Goal: Information Seeking & Learning: Learn about a topic

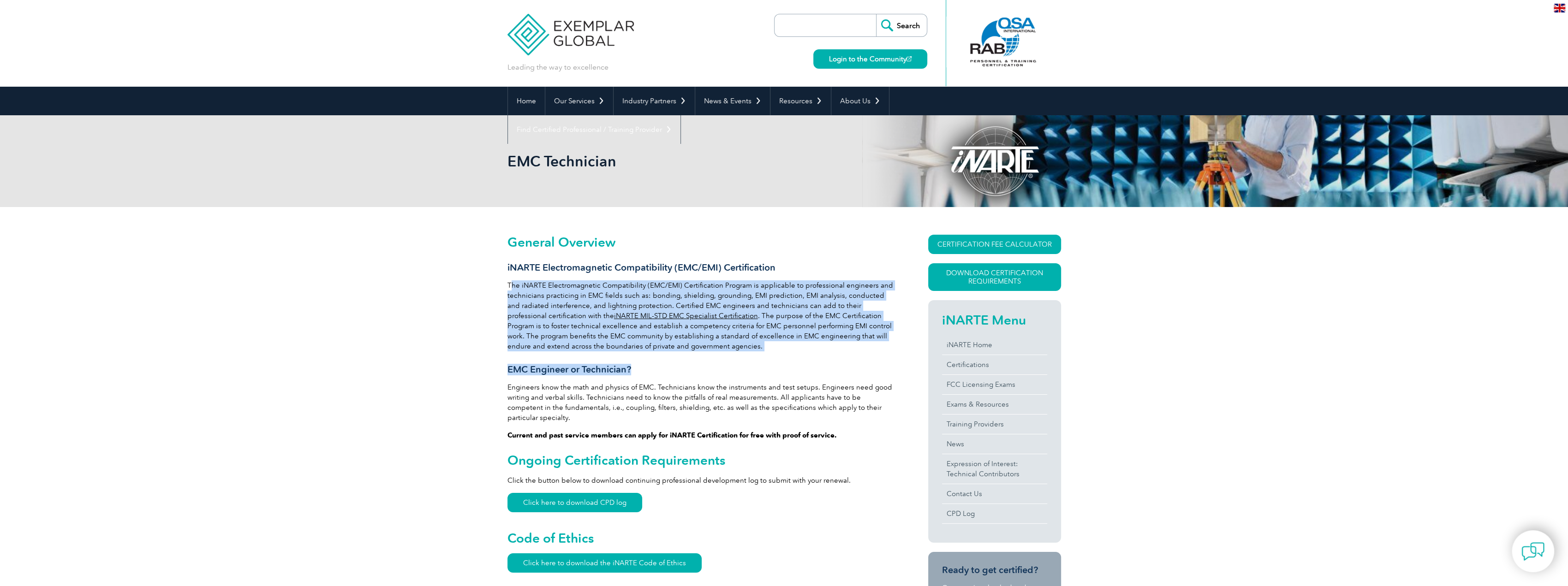
drag, startPoint x: 768, startPoint y: 365, endPoint x: 512, endPoint y: 281, distance: 269.4
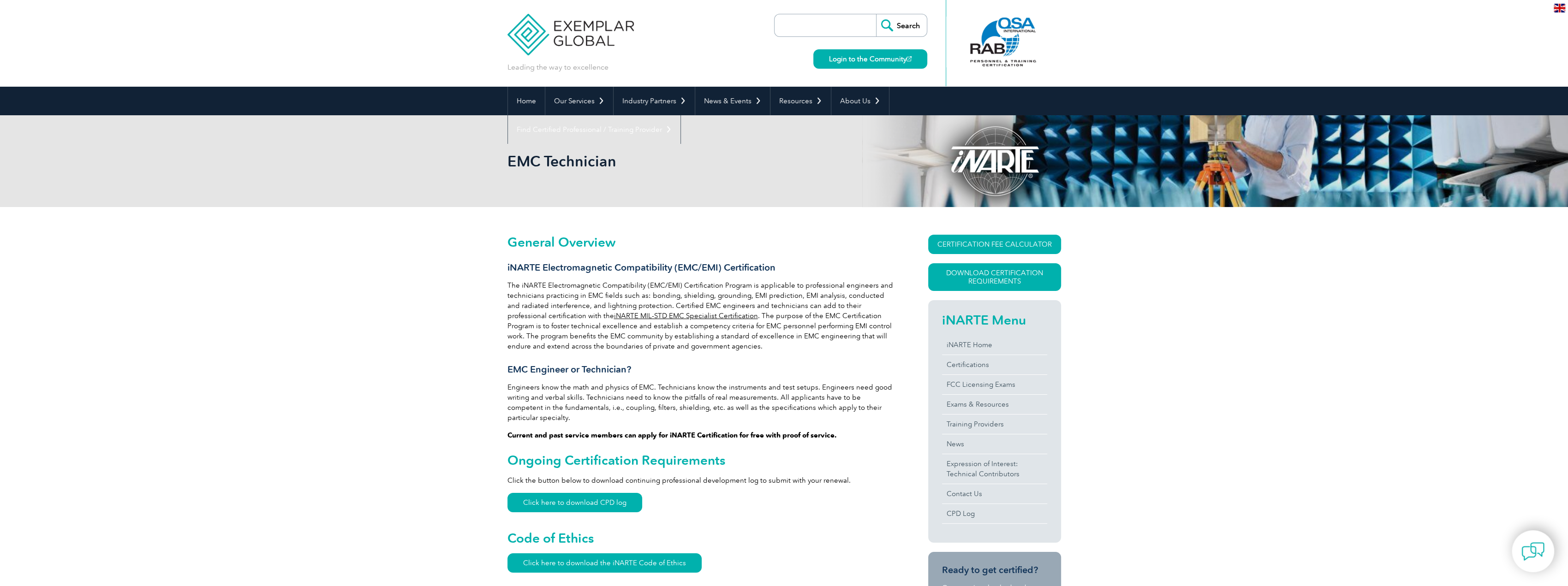
click at [508, 281] on p "The iNARTE Electromagnetic Compatibility (EMC/EMI) Certification Program is app…" at bounding box center [701, 316] width 388 height 71
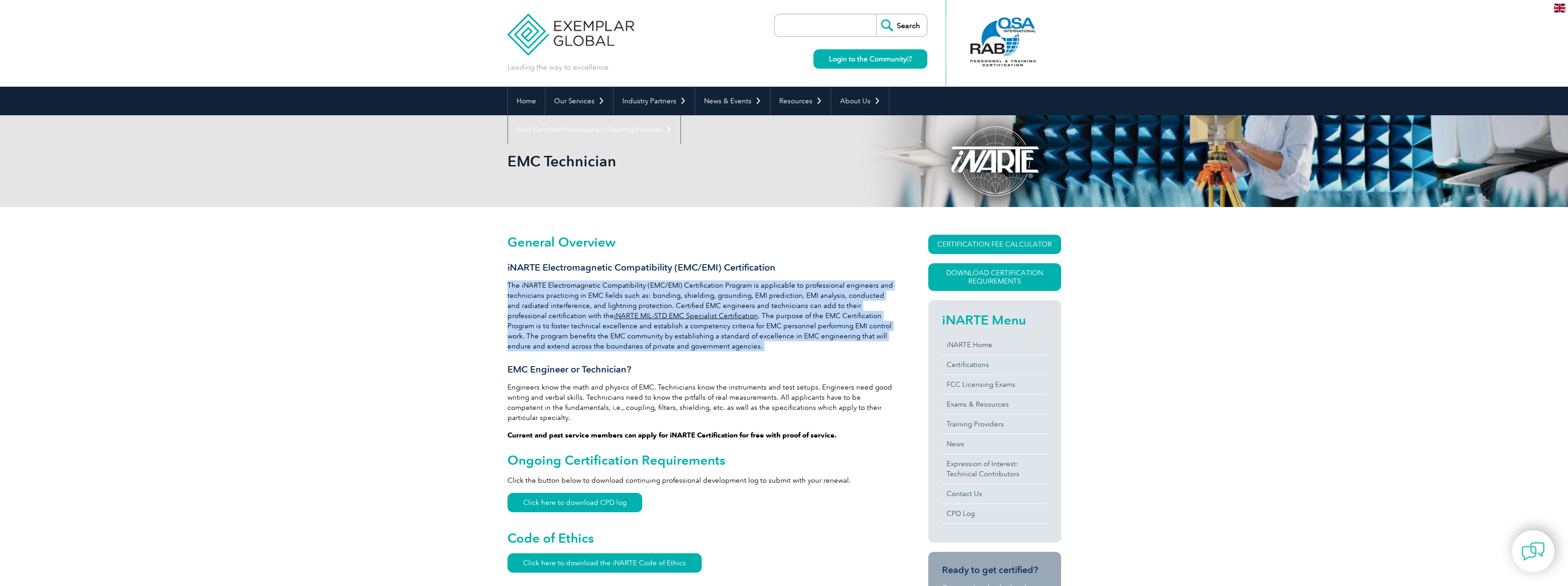
drag, startPoint x: 508, startPoint y: 281, endPoint x: 719, endPoint y: 347, distance: 221.1
click at [719, 347] on p "The iNARTE Electromagnetic Compatibility (EMC/EMI) Certification Program is app…" at bounding box center [701, 316] width 388 height 71
drag, startPoint x: 719, startPoint y: 347, endPoint x: 516, endPoint y: 274, distance: 215.7
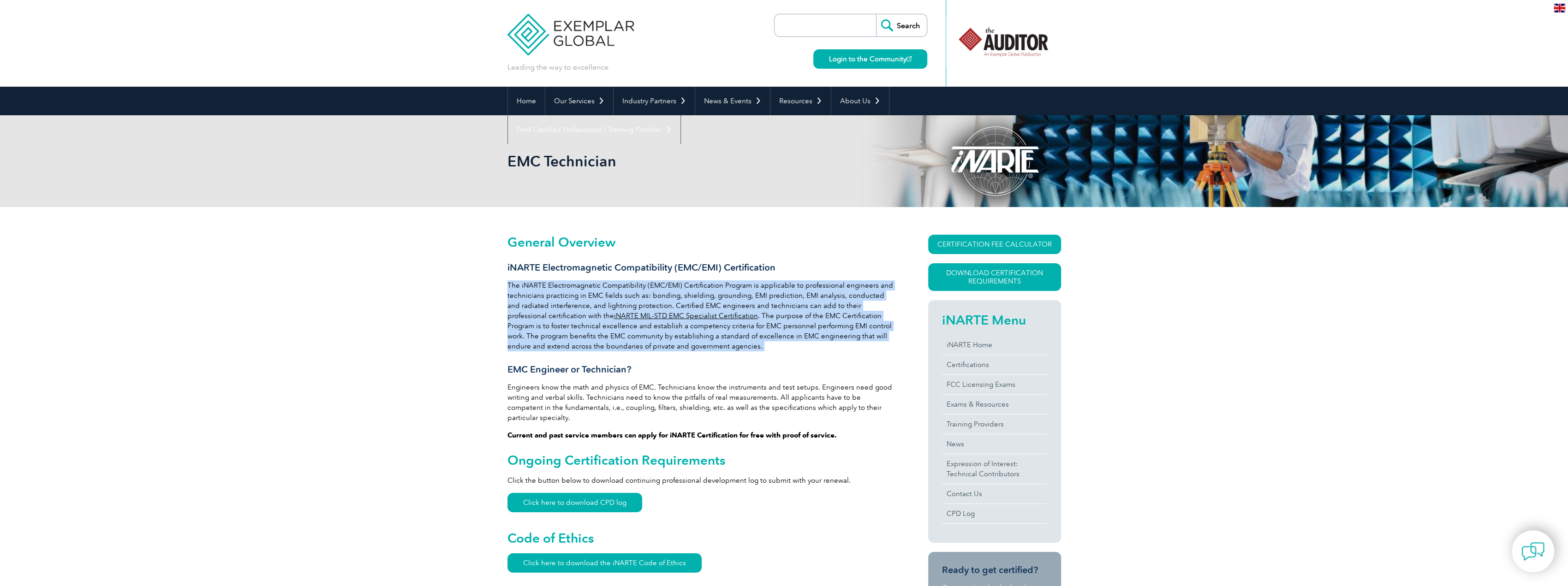
click at [824, 335] on p "The iNARTE Electromagnetic Compatibility (EMC/EMI) Certification Program is app…" at bounding box center [701, 316] width 388 height 71
drag, startPoint x: 728, startPoint y: 307, endPoint x: 858, endPoint y: 323, distance: 131.0
click at [858, 323] on p "The iNARTE Electromagnetic Compatibility (EMC/EMI) Certification Program is app…" at bounding box center [701, 316] width 388 height 71
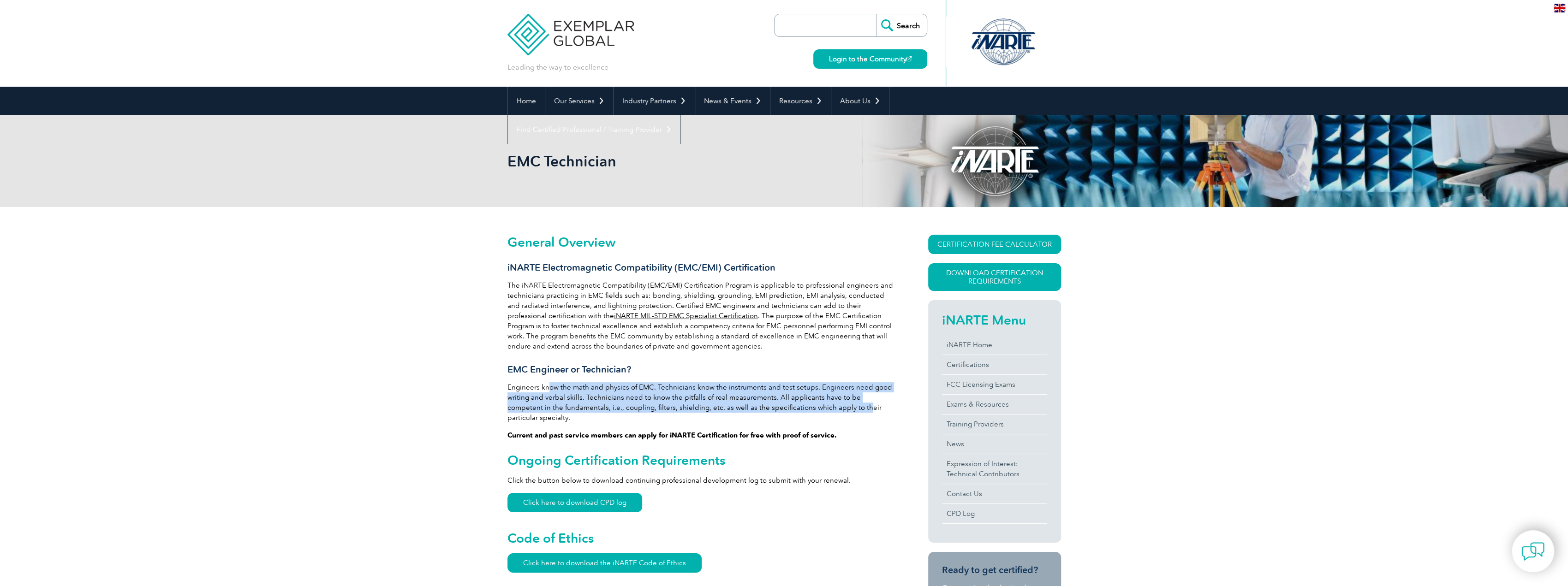
drag, startPoint x: 609, startPoint y: 390, endPoint x: 818, endPoint y: 404, distance: 209.5
click at [818, 404] on p "Engineers know the math and physics of EMC. Technicians know the instruments an…" at bounding box center [701, 402] width 388 height 41
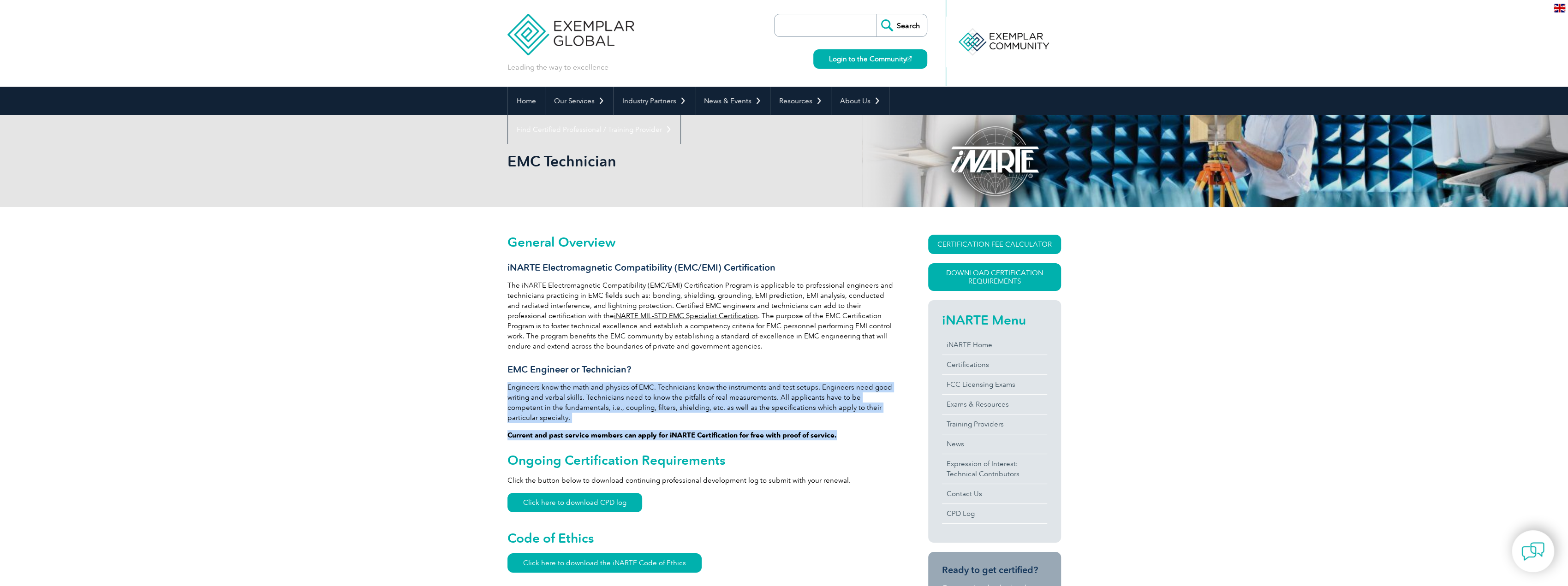
drag, startPoint x: 508, startPoint y: 386, endPoint x: 889, endPoint y: 418, distance: 382.3
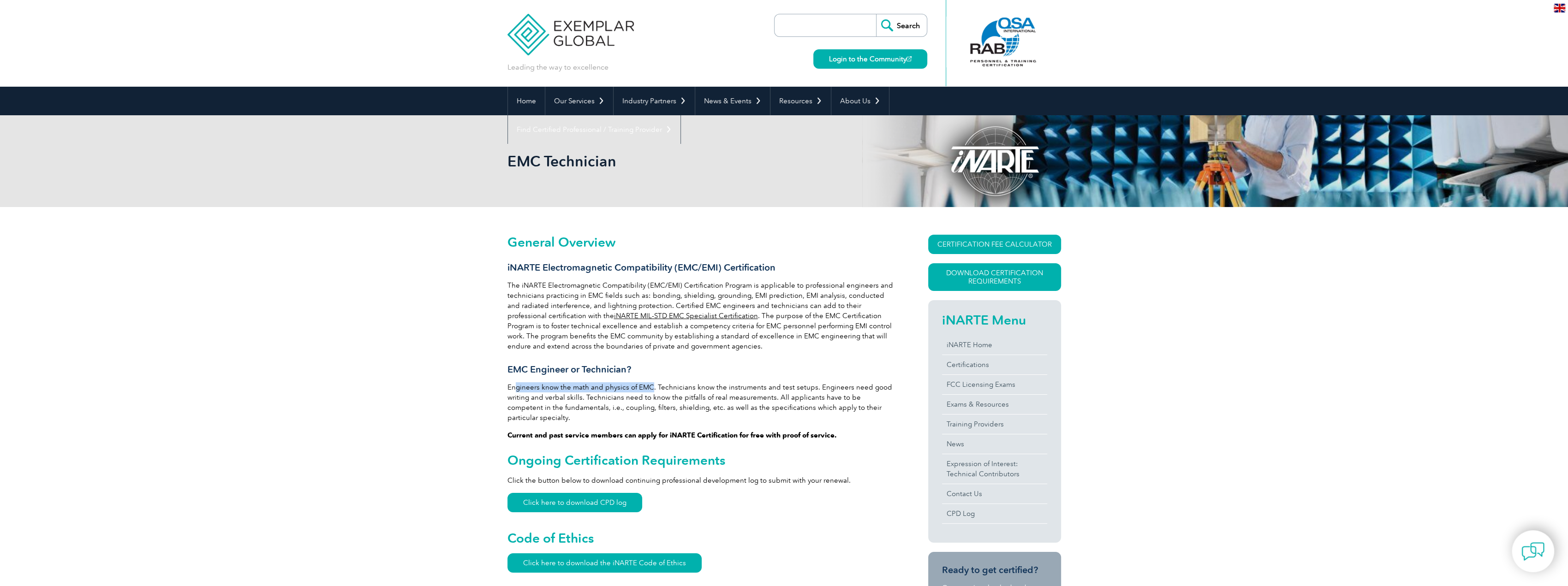
drag, startPoint x: 523, startPoint y: 388, endPoint x: 649, endPoint y: 388, distance: 126.0
click at [649, 388] on p "Engineers know the math and physics of EMC. Technicians know the instruments an…" at bounding box center [701, 402] width 388 height 41
click at [669, 387] on p "Engineers know the math and physics of EMC. Technicians know the instruments an…" at bounding box center [701, 402] width 388 height 41
drag, startPoint x: 664, startPoint y: 388, endPoint x: 814, endPoint y: 391, distance: 150.0
click at [814, 391] on p "Engineers know the math and physics of EMC. Technicians know the instruments an…" at bounding box center [701, 402] width 388 height 41
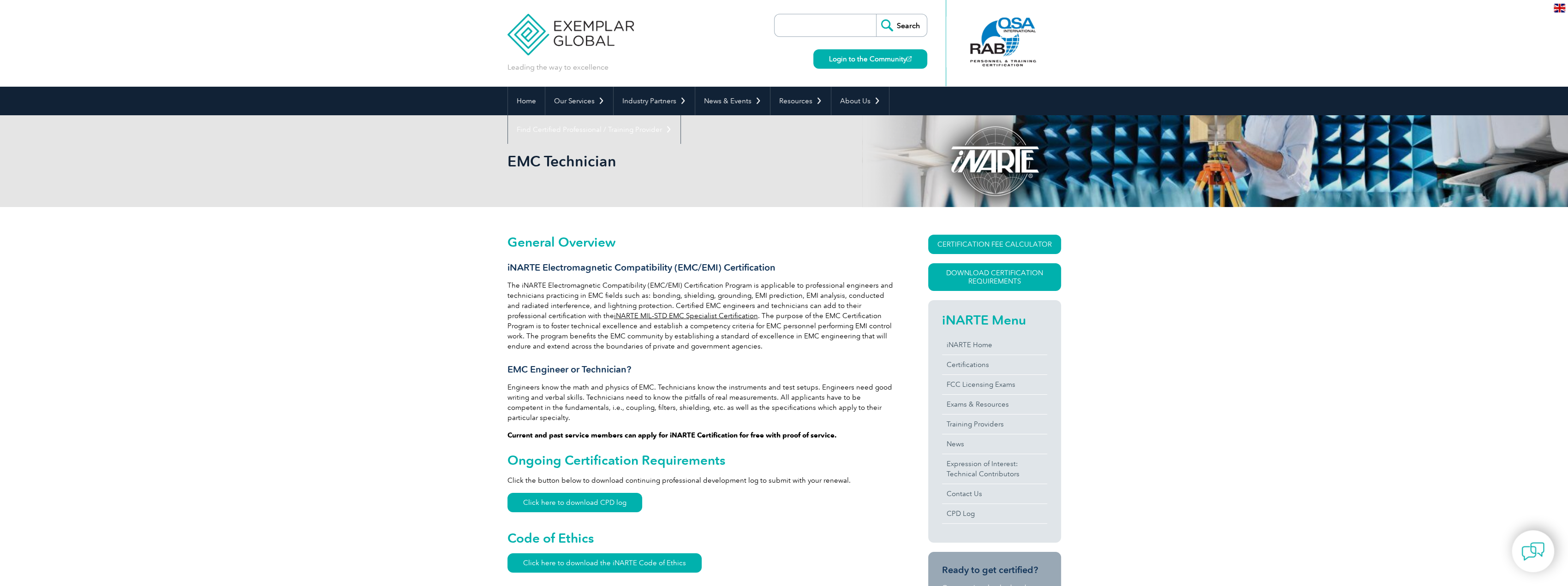
click at [872, 430] on p "Current and past service members can apply for iNARTE Certification for free wi…" at bounding box center [701, 435] width 388 height 10
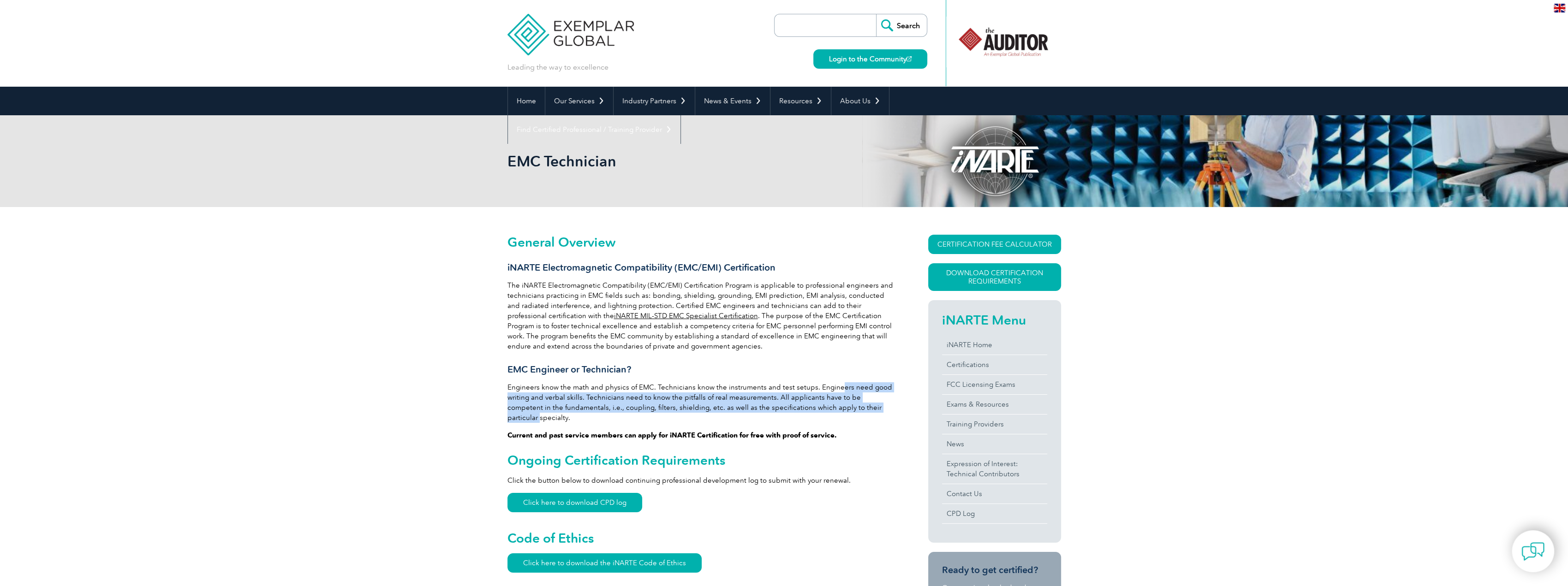
drag, startPoint x: 834, startPoint y: 382, endPoint x: 859, endPoint y: 413, distance: 39.8
click at [859, 413] on p "Engineers know the math and physics of EMC. Technicians know the instruments an…" at bounding box center [701, 402] width 388 height 41
drag, startPoint x: 886, startPoint y: 409, endPoint x: 813, endPoint y: 389, distance: 75.7
click at [813, 389] on p "Engineers know the math and physics of EMC. Technicians know the instruments an…" at bounding box center [701, 402] width 388 height 41
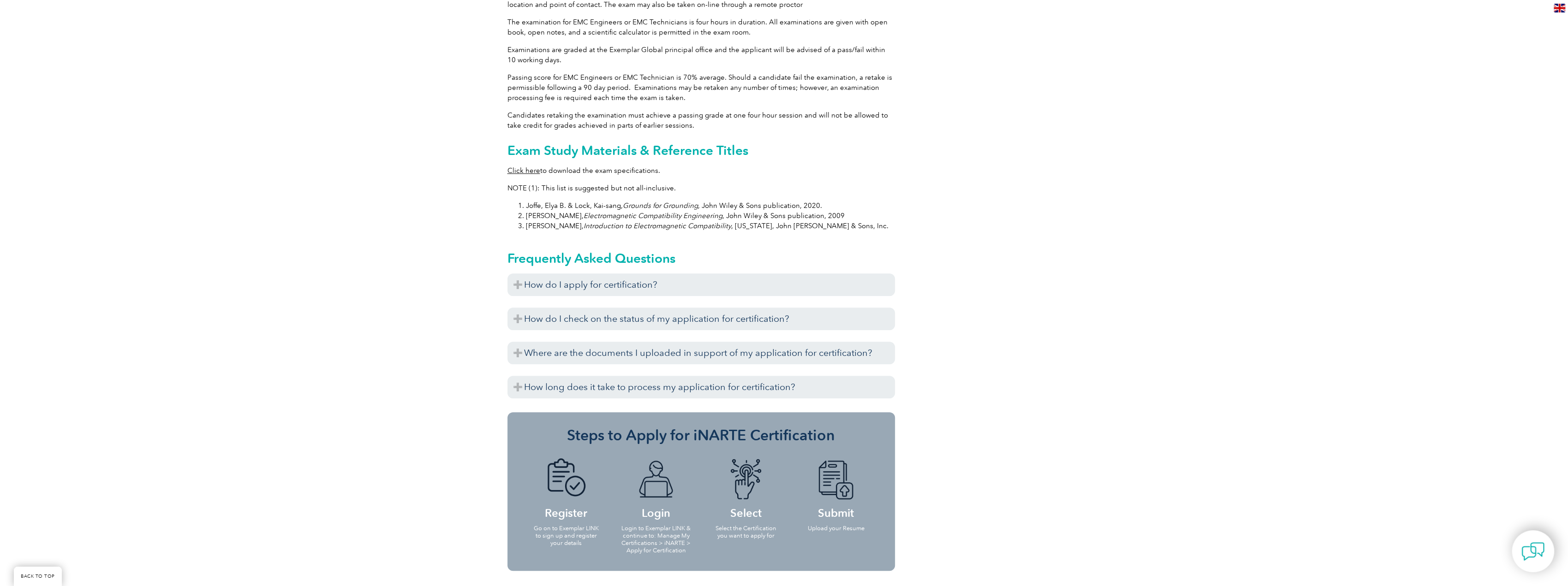
scroll to position [692, 0]
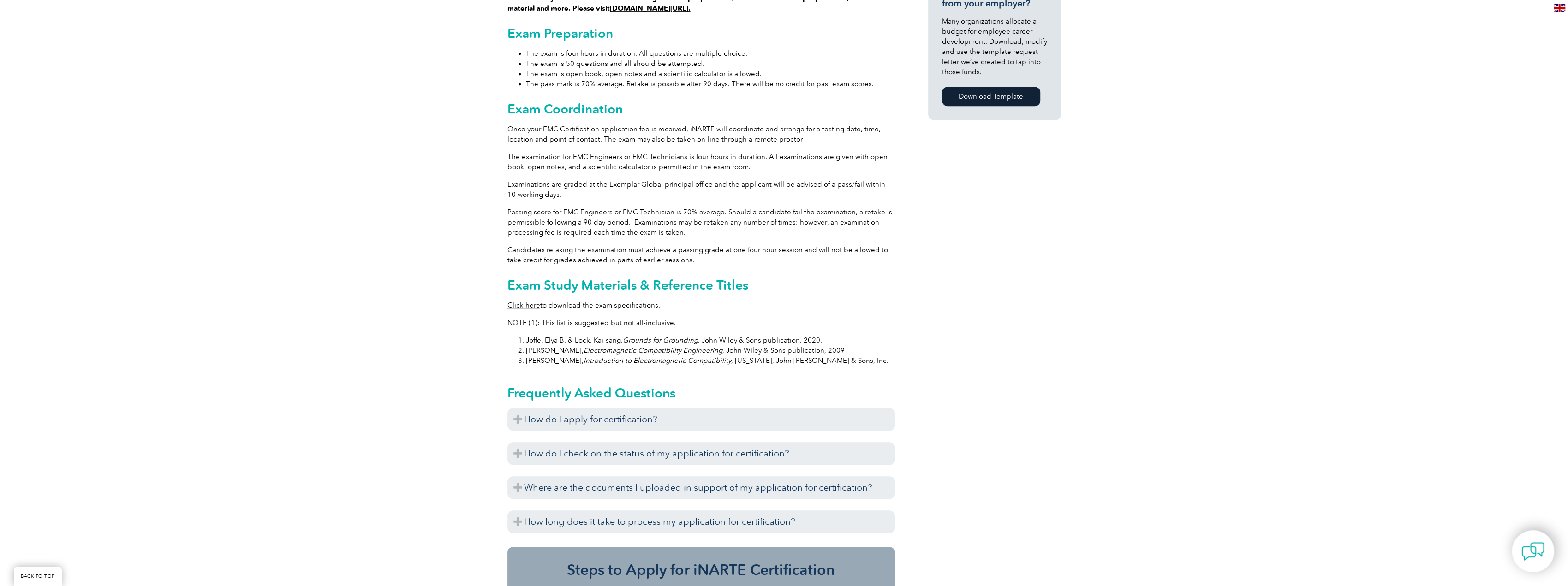
click at [517, 301] on link "Click here" at bounding box center [524, 305] width 33 height 9
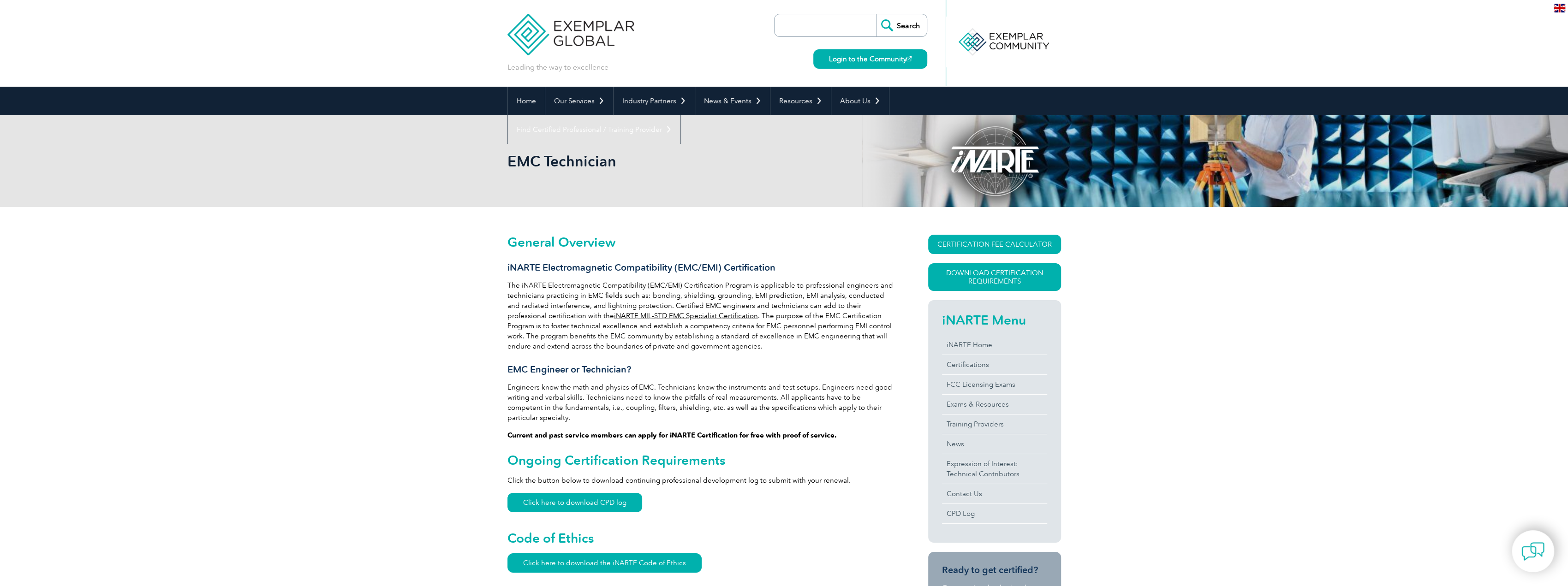
drag, startPoint x: 920, startPoint y: 485, endPoint x: 923, endPoint y: 247, distance: 238.0
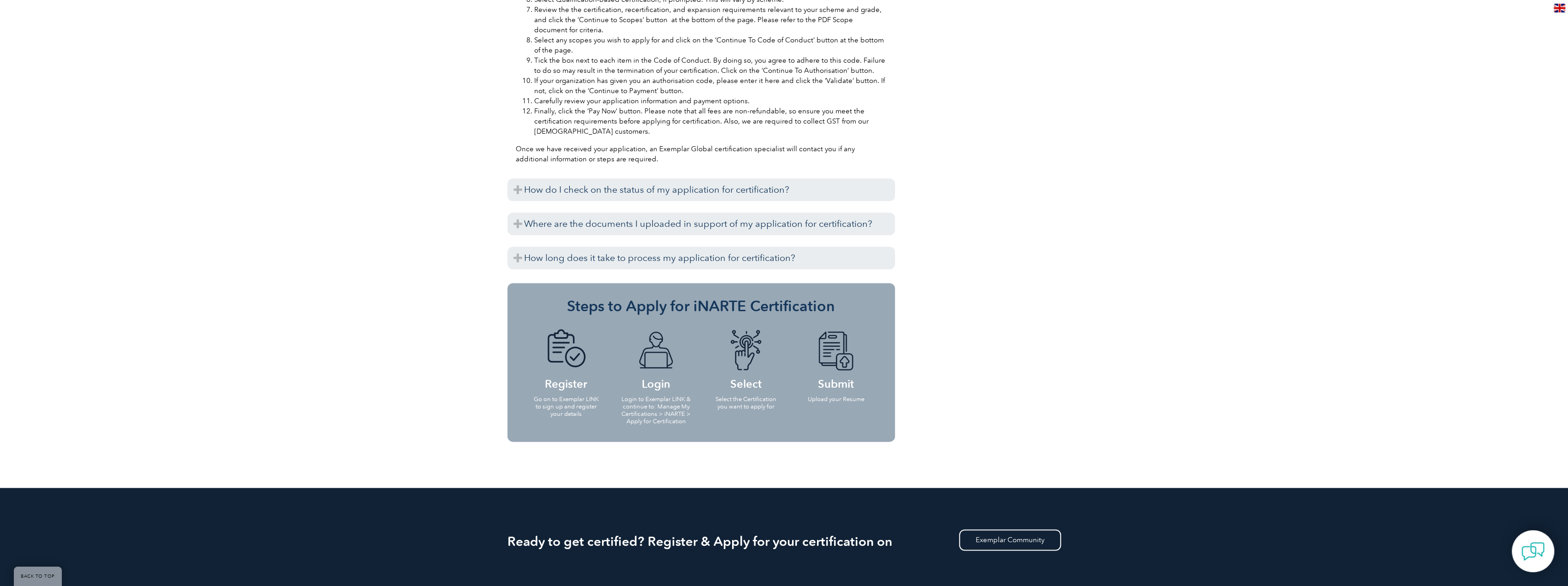
scroll to position [1245, 0]
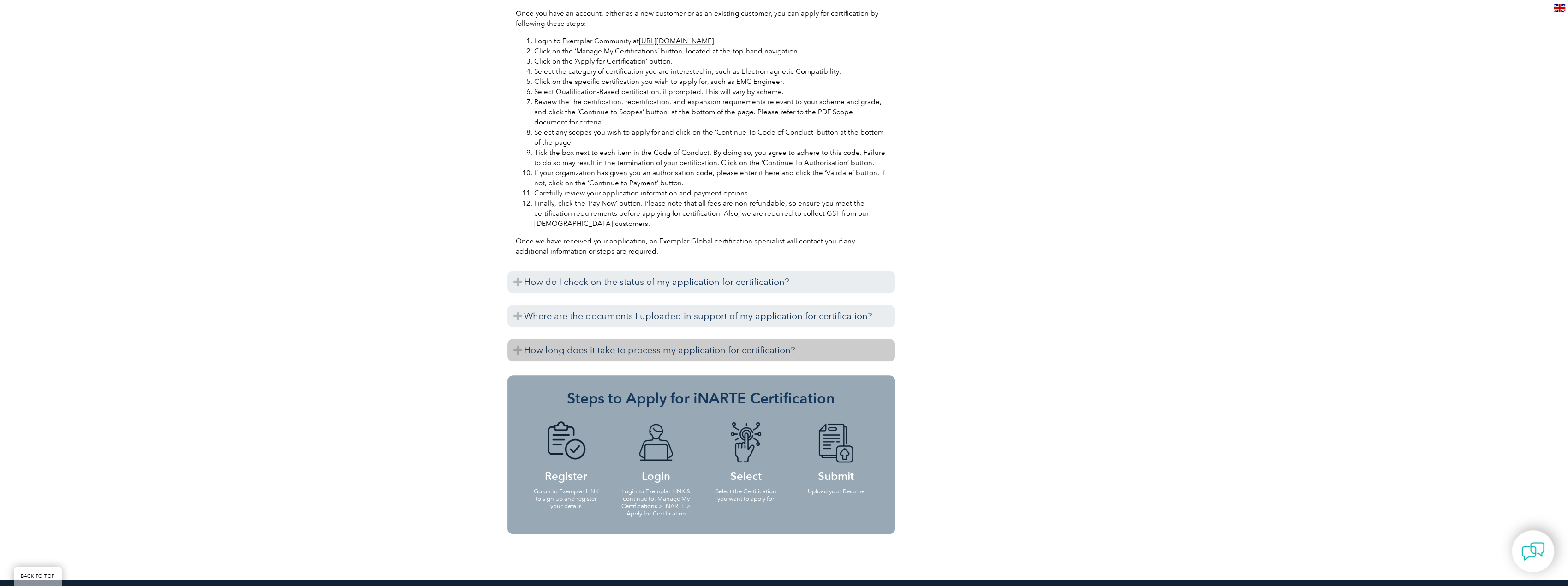
click at [797, 342] on h3 "How long does it take to process my application for certification?" at bounding box center [701, 350] width 388 height 23
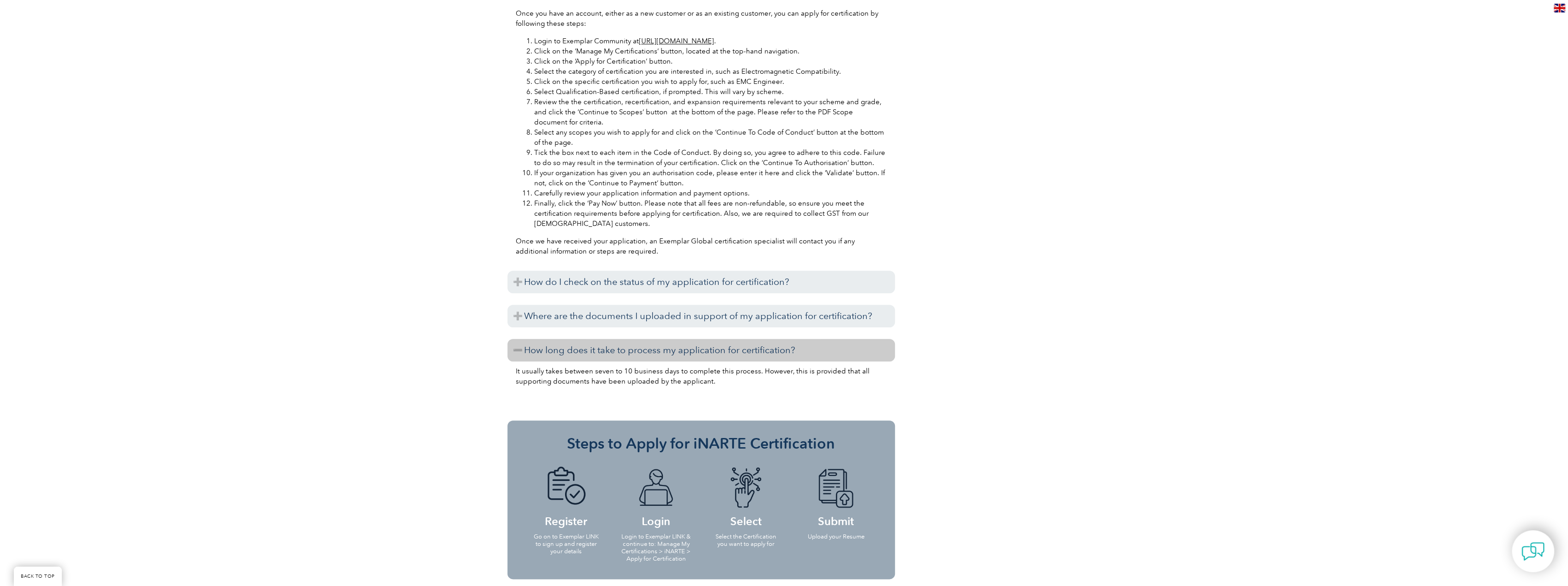
click at [797, 342] on h3 "How long does it take to process my application for certification?" at bounding box center [701, 350] width 388 height 23
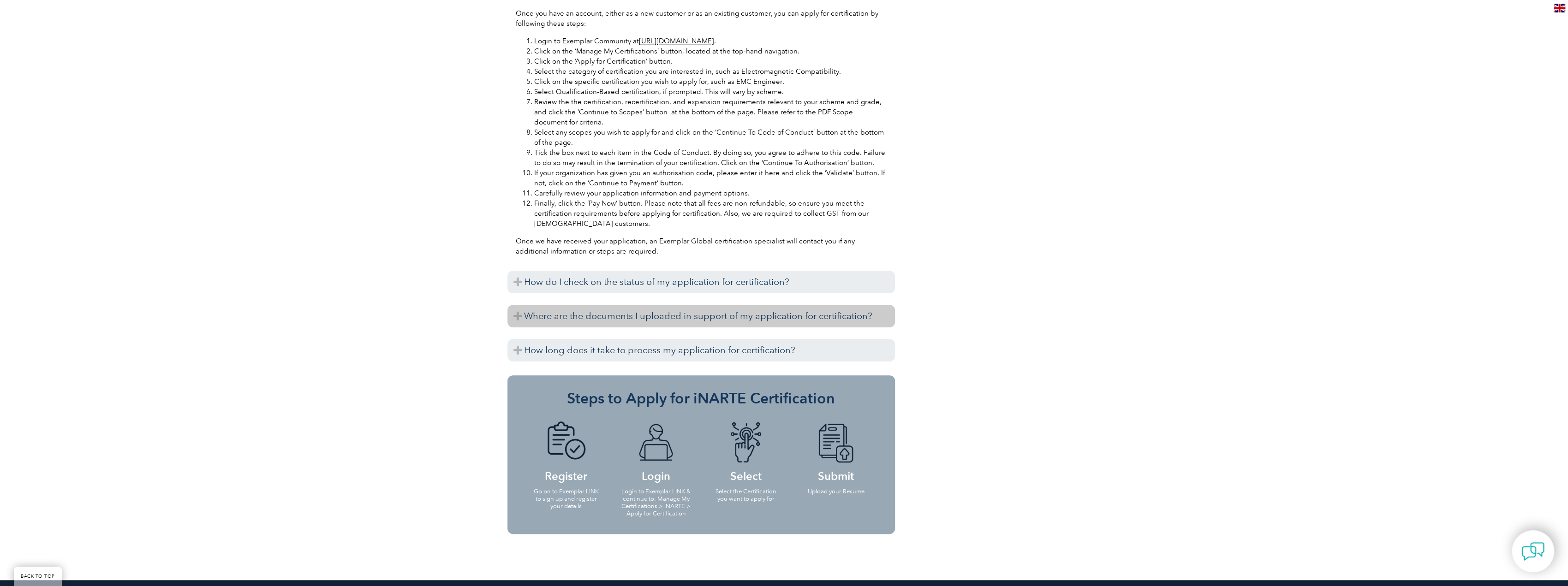
drag, startPoint x: 764, startPoint y: 316, endPoint x: 771, endPoint y: 303, distance: 14.8
click at [765, 316] on h3 "Where are the documents I uploaded in support of my application for certificati…" at bounding box center [701, 316] width 388 height 23
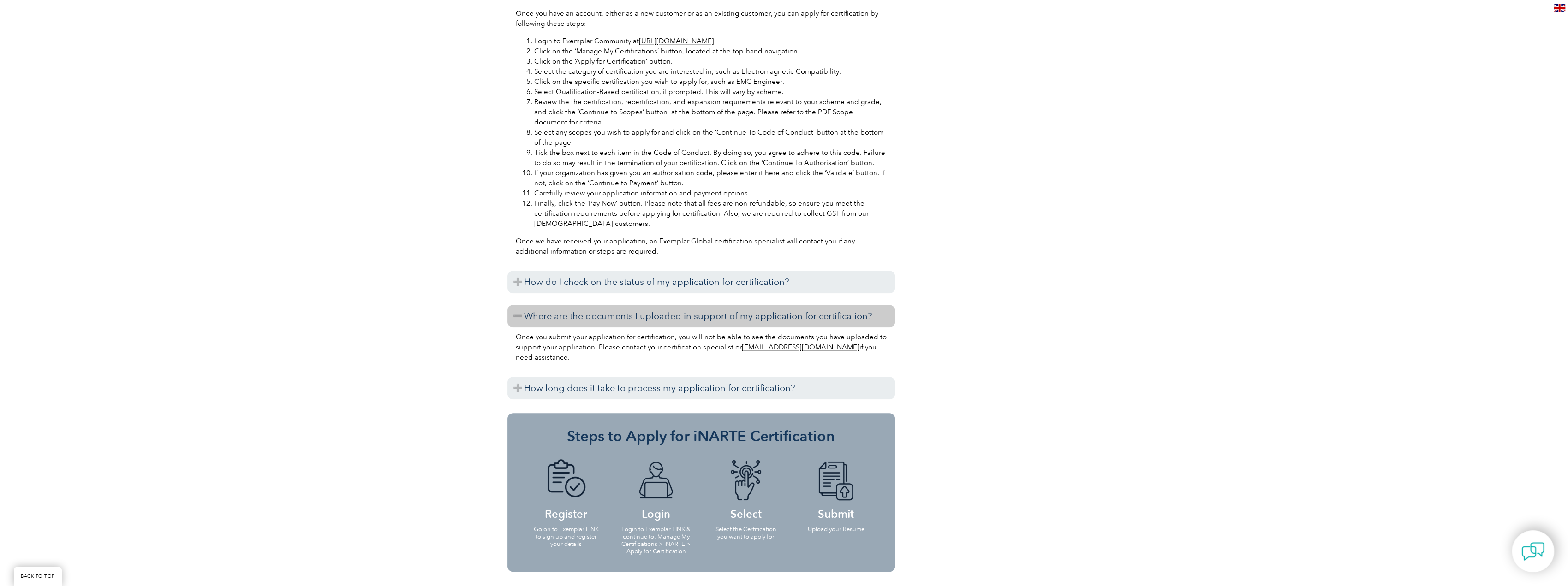
click at [771, 305] on h3 "Where are the documents I uploaded in support of my application for certificati…" at bounding box center [701, 316] width 388 height 23
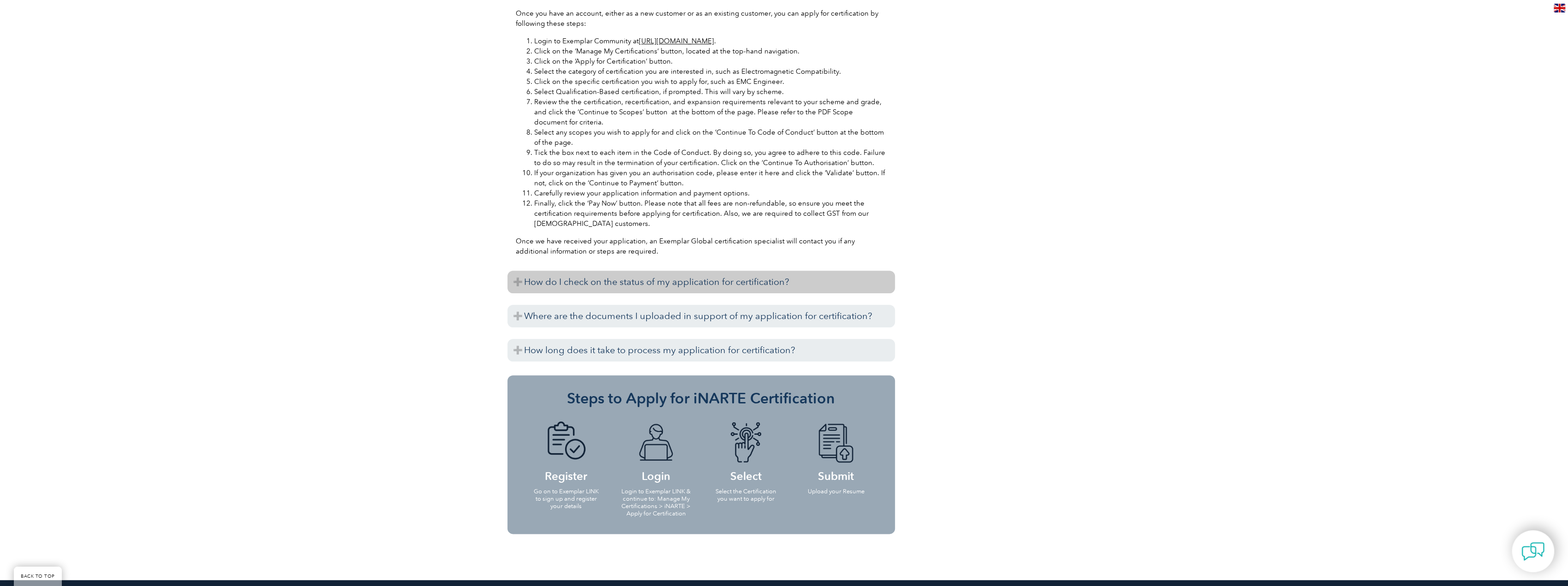
click at [778, 276] on h3 "How do I check on the status of my application for certification?" at bounding box center [701, 282] width 388 height 23
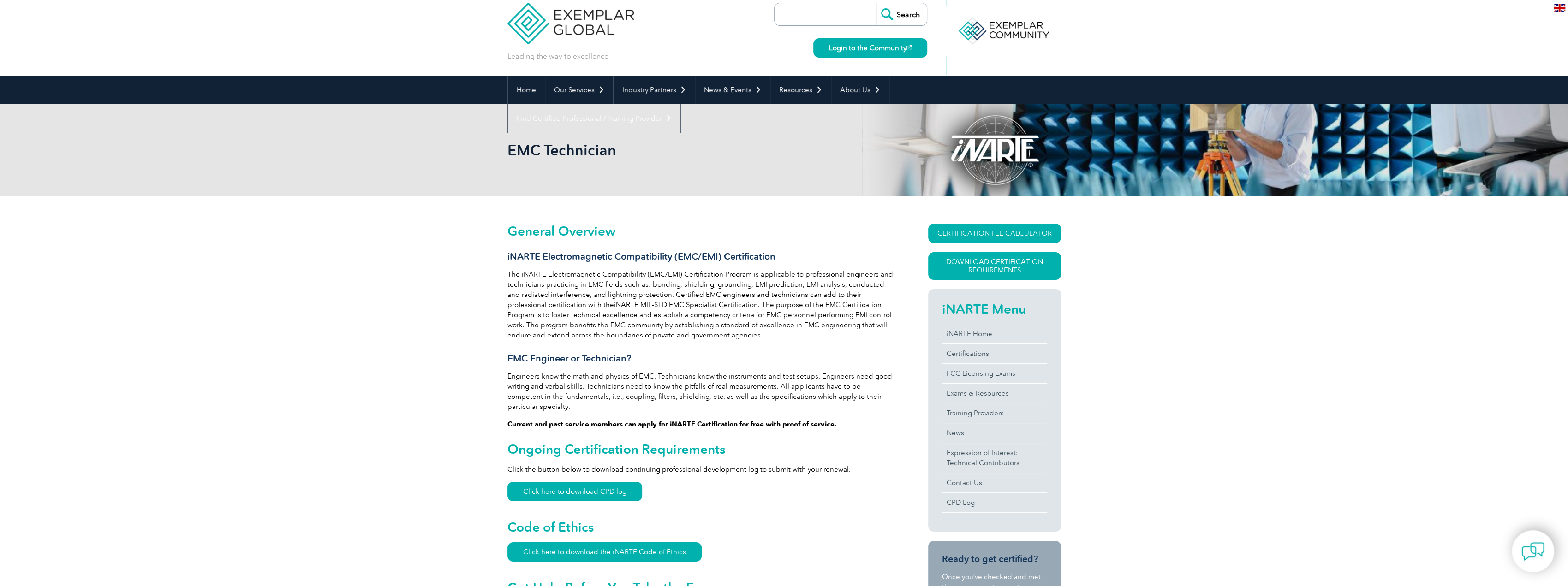
scroll to position [0, 0]
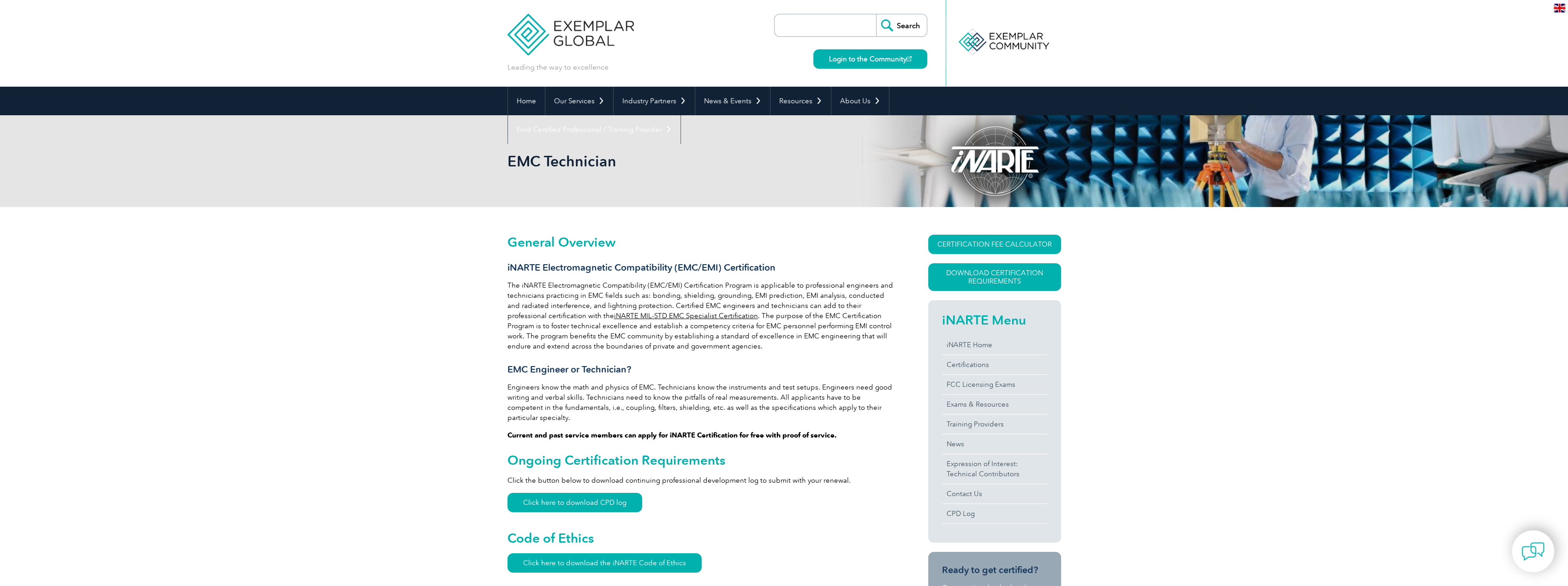
drag, startPoint x: 769, startPoint y: 351, endPoint x: 780, endPoint y: 251, distance: 100.6
click at [343, 200] on div "EMC Technician" at bounding box center [784, 161] width 1568 height 92
click at [993, 369] on link "Certifications" at bounding box center [995, 365] width 105 height 19
click at [614, 319] on link "iNARTE MIL-STD EMC Specialist Certification" at bounding box center [686, 316] width 144 height 9
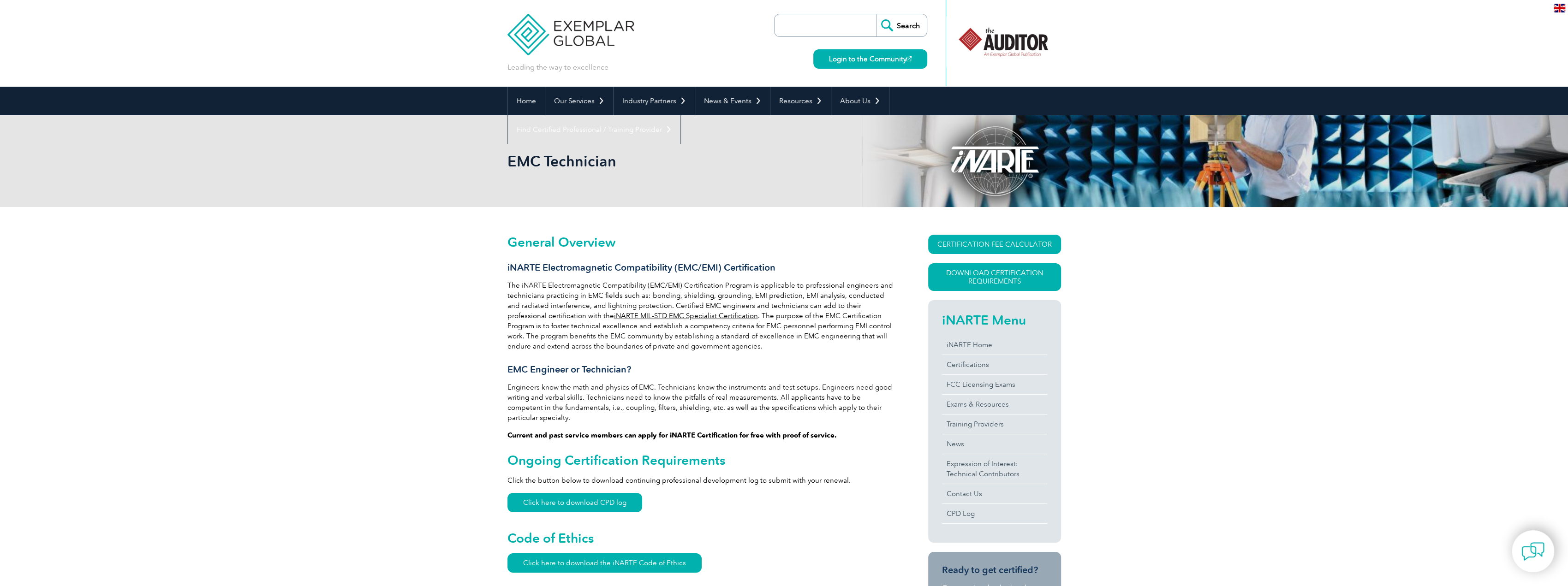
click at [614, 319] on link "iNARTE MIL-STD EMC Specialist Certification" at bounding box center [686, 316] width 144 height 9
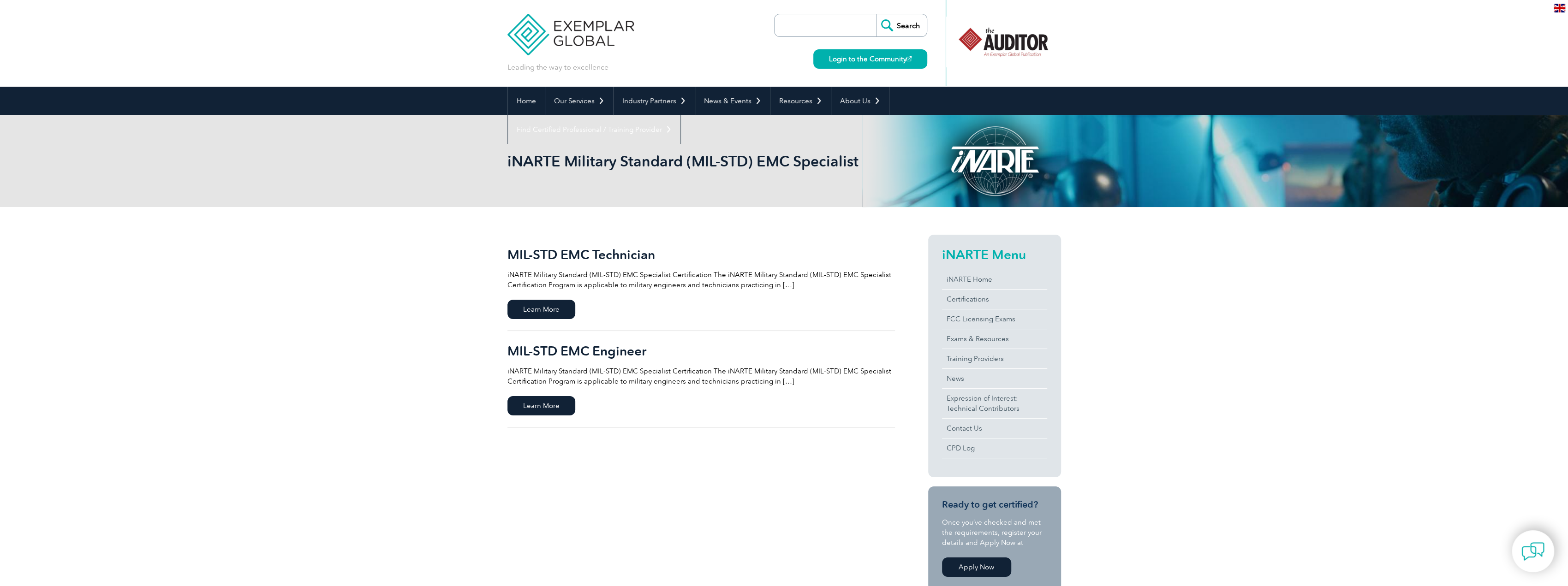
click at [436, 337] on div "MIL-STD EMC Technician iNARTE Military Standard (MIL-STD) EMC Specialist Certif…" at bounding box center [784, 508] width 1568 height 601
click at [462, 256] on div "MIL-STD EMC Technician iNARTE Military Standard (MIL-STD) EMC Specialist Certif…" at bounding box center [784, 508] width 1568 height 601
click at [557, 408] on span "Learn More" at bounding box center [541, 406] width 68 height 19
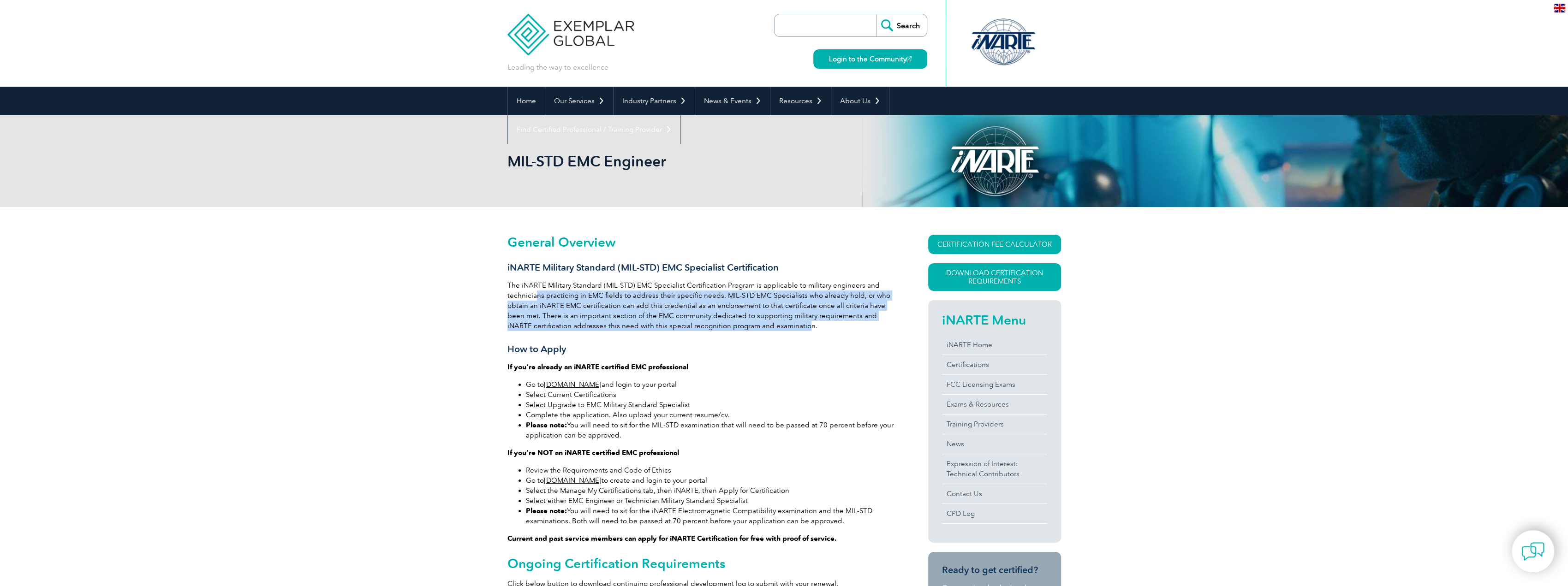
drag, startPoint x: 775, startPoint y: 323, endPoint x: 535, endPoint y: 295, distance: 241.6
click at [535, 295] on p "The iNARTE Military Standard (MIL-STD) EMC Specialist Certification Program is …" at bounding box center [701, 305] width 388 height 51
click at [534, 294] on p "The iNARTE Military Standard (MIL-STD) EMC Specialist Certification Program is …" at bounding box center [701, 305] width 388 height 51
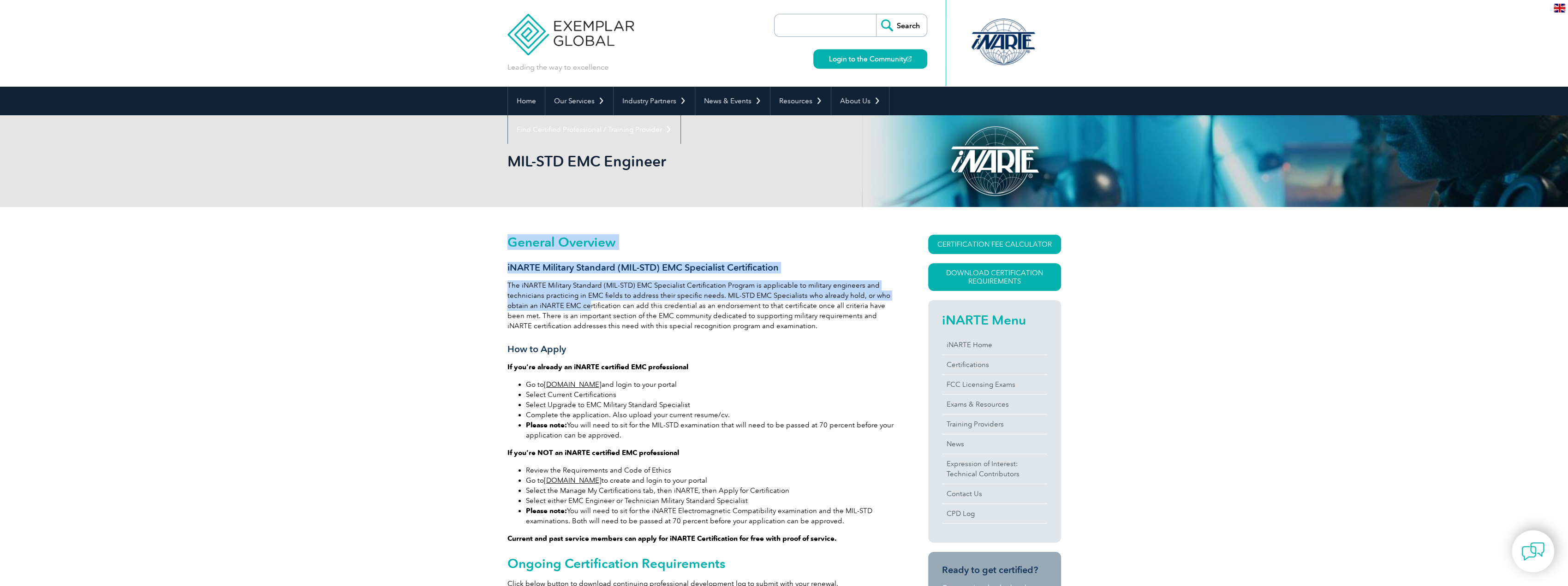
drag, startPoint x: 504, startPoint y: 287, endPoint x: 700, endPoint y: 318, distance: 198.4
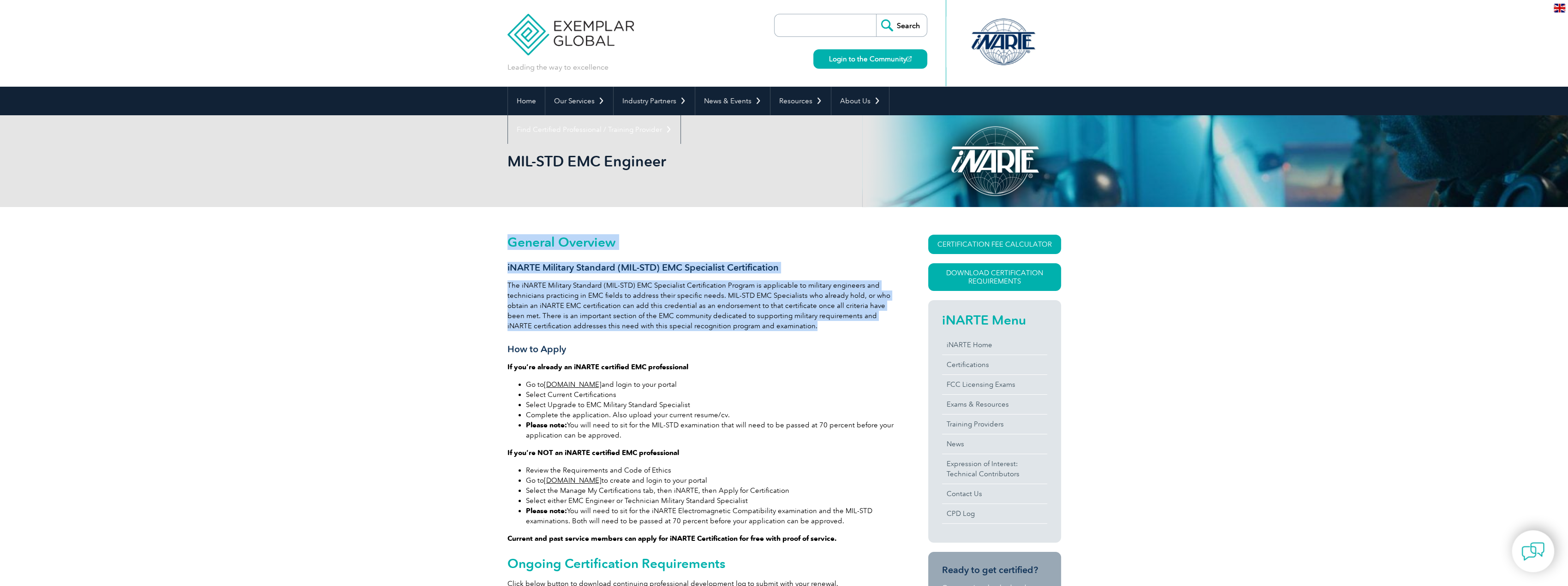
drag, startPoint x: 789, startPoint y: 330, endPoint x: 494, endPoint y: 292, distance: 297.4
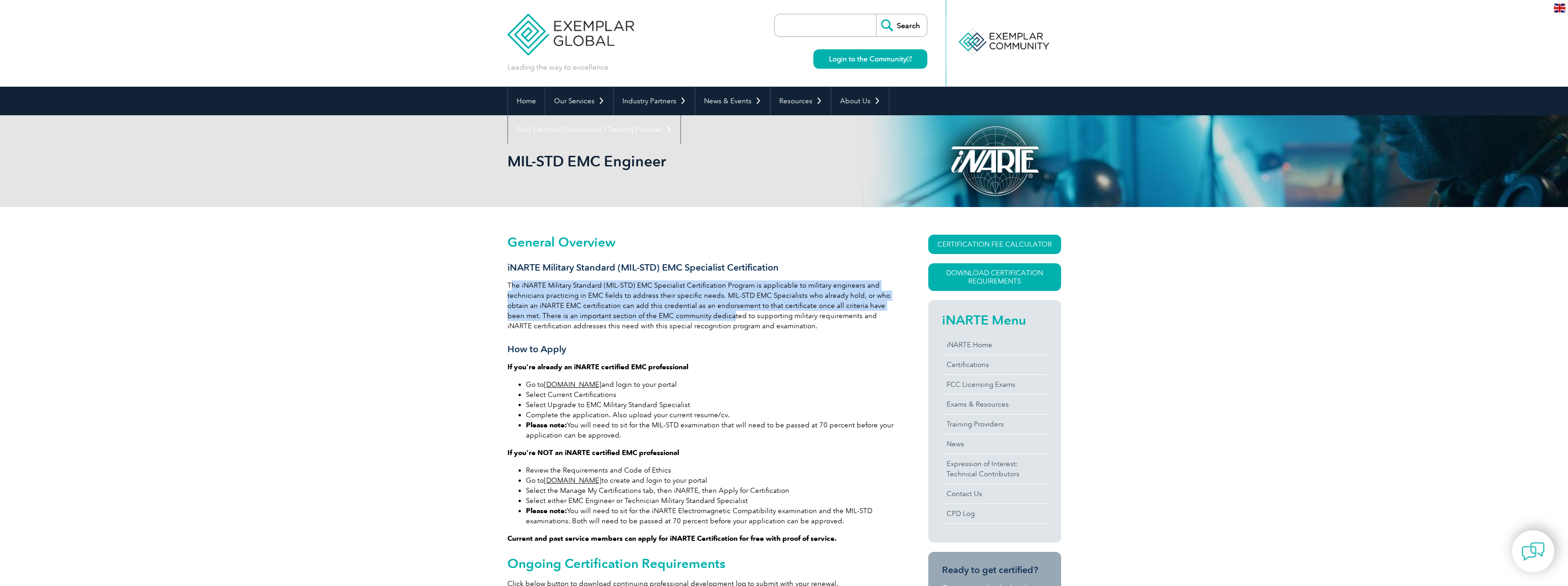
drag, startPoint x: 510, startPoint y: 283, endPoint x: 727, endPoint y: 321, distance: 220.3
click at [715, 319] on p "The iNARTE Military Standard (MIL-STD) EMC Specialist Certification Program is …" at bounding box center [701, 305] width 388 height 51
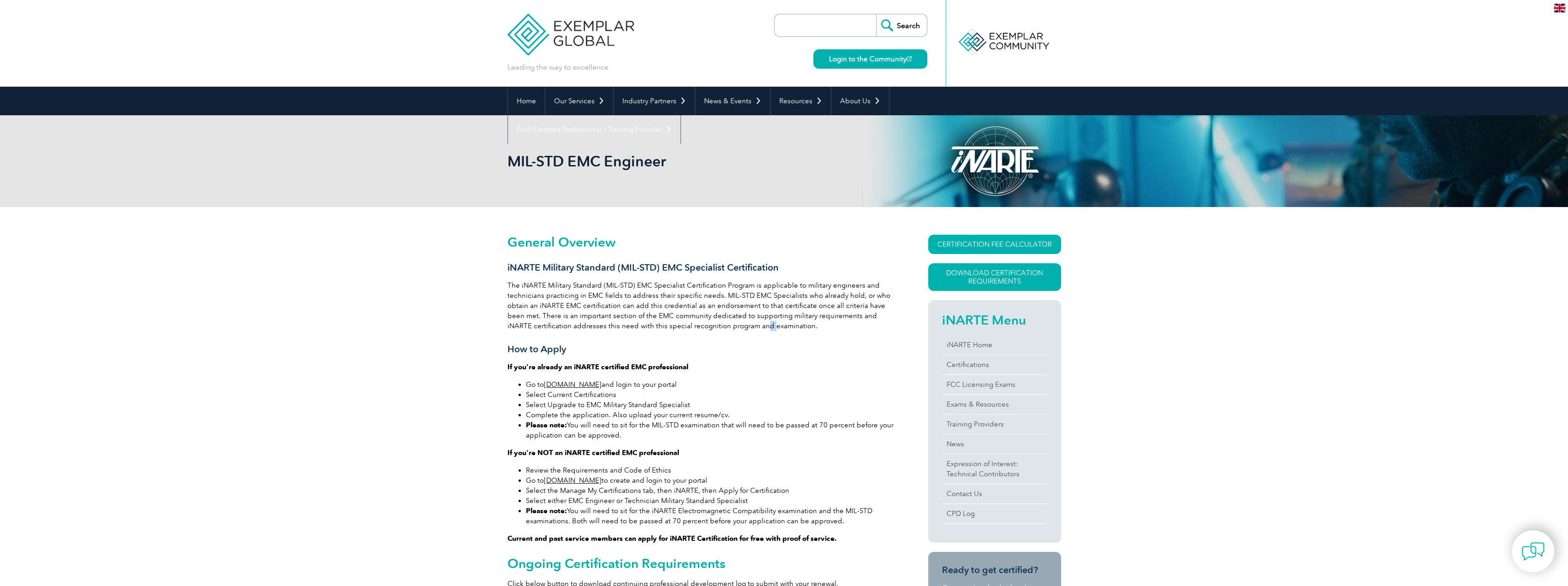
click at [746, 326] on p "The iNARTE Military Standard (MIL-STD) EMC Specialist Certification Program is …" at bounding box center [701, 305] width 388 height 51
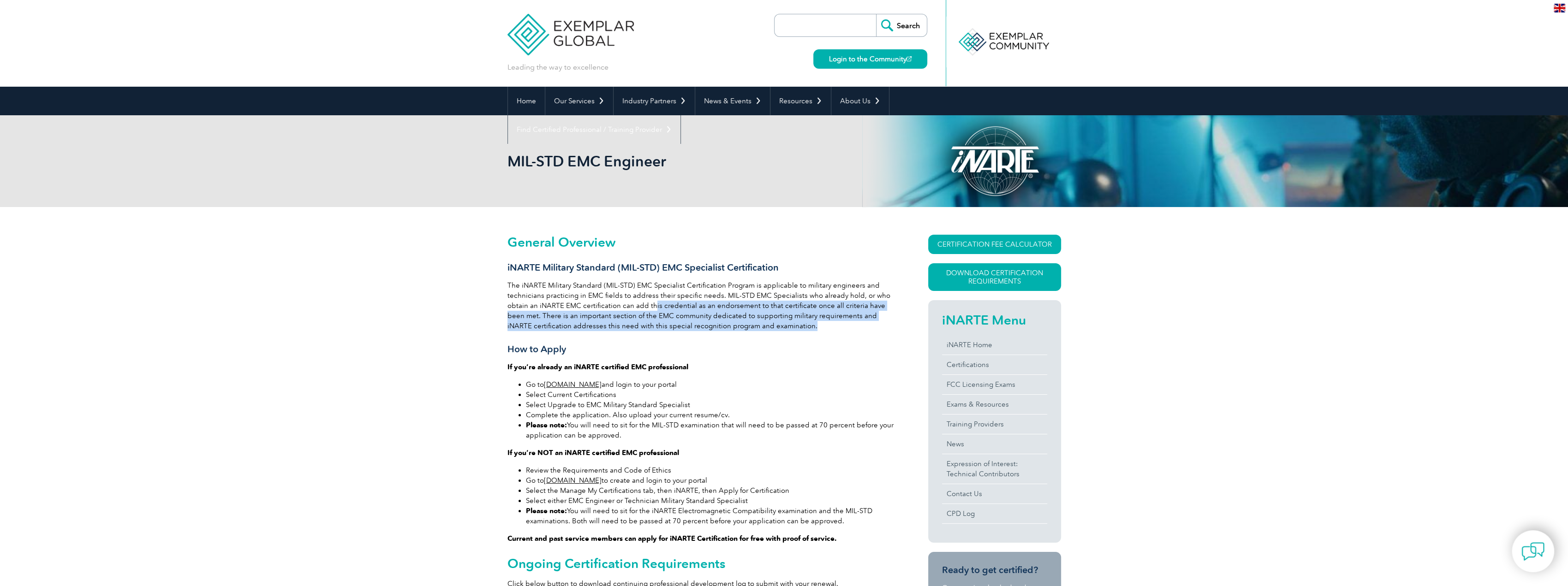
drag, startPoint x: 797, startPoint y: 330, endPoint x: 609, endPoint y: 302, distance: 190.1
click at [609, 302] on p "The iNARTE Military Standard (MIL-STD) EMC Specialist Certification Program is …" at bounding box center [701, 305] width 388 height 51
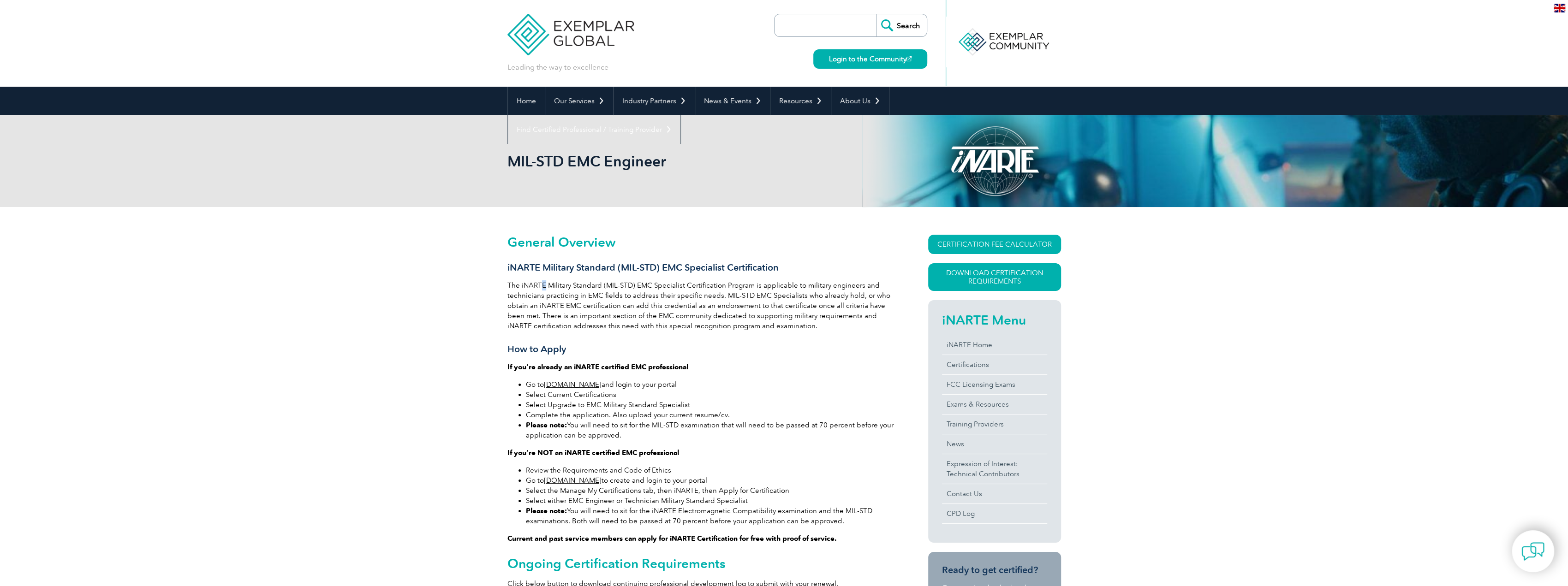
drag, startPoint x: 543, startPoint y: 287, endPoint x: 517, endPoint y: 287, distance: 26.0
click at [540, 287] on p "The iNARTE Military Standard (MIL-STD) EMC Specialist Certification Program is …" at bounding box center [701, 305] width 388 height 51
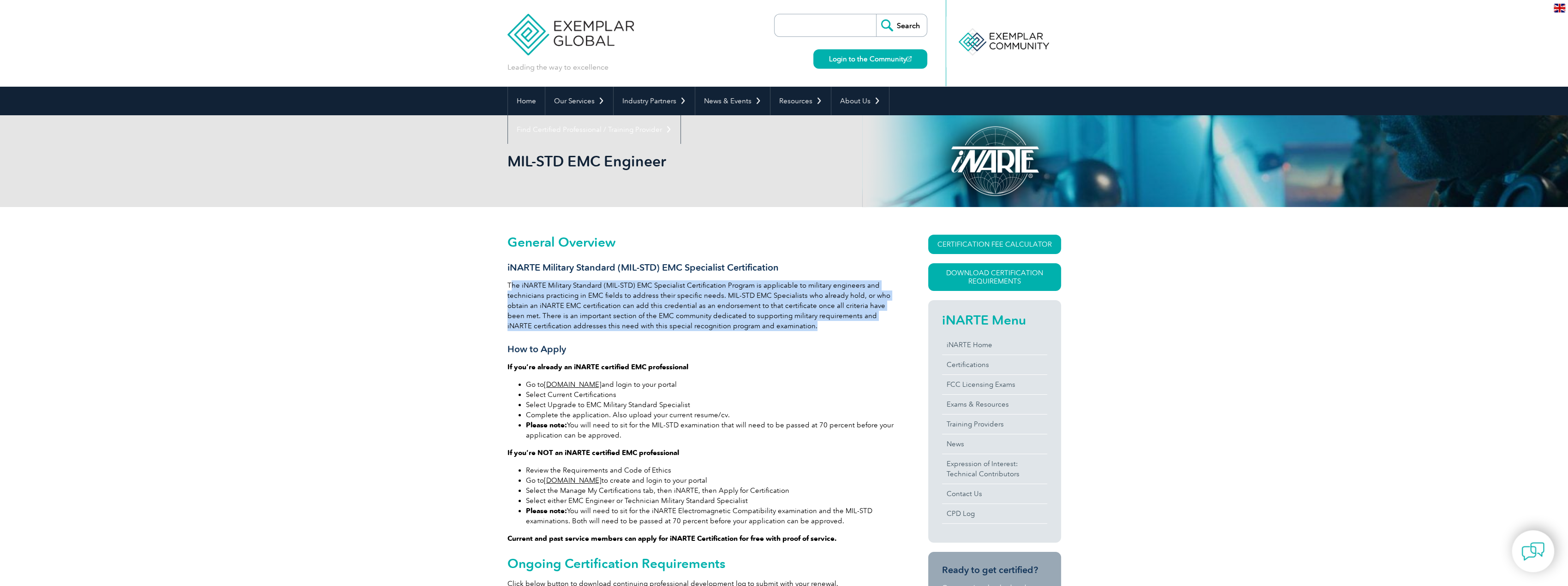
drag, startPoint x: 509, startPoint y: 286, endPoint x: 798, endPoint y: 323, distance: 291.4
click at [792, 321] on p "The iNARTE Military Standard (MIL-STD) EMC Specialist Certification Program is …" at bounding box center [701, 305] width 388 height 51
click at [798, 323] on p "The iNARTE Military Standard (MIL-STD) EMC Specialist Certification Program is …" at bounding box center [701, 305] width 388 height 51
drag, startPoint x: 798, startPoint y: 323, endPoint x: 513, endPoint y: 289, distance: 287.0
click at [523, 291] on p "The iNARTE Military Standard (MIL-STD) EMC Specialist Certification Program is …" at bounding box center [701, 305] width 388 height 51
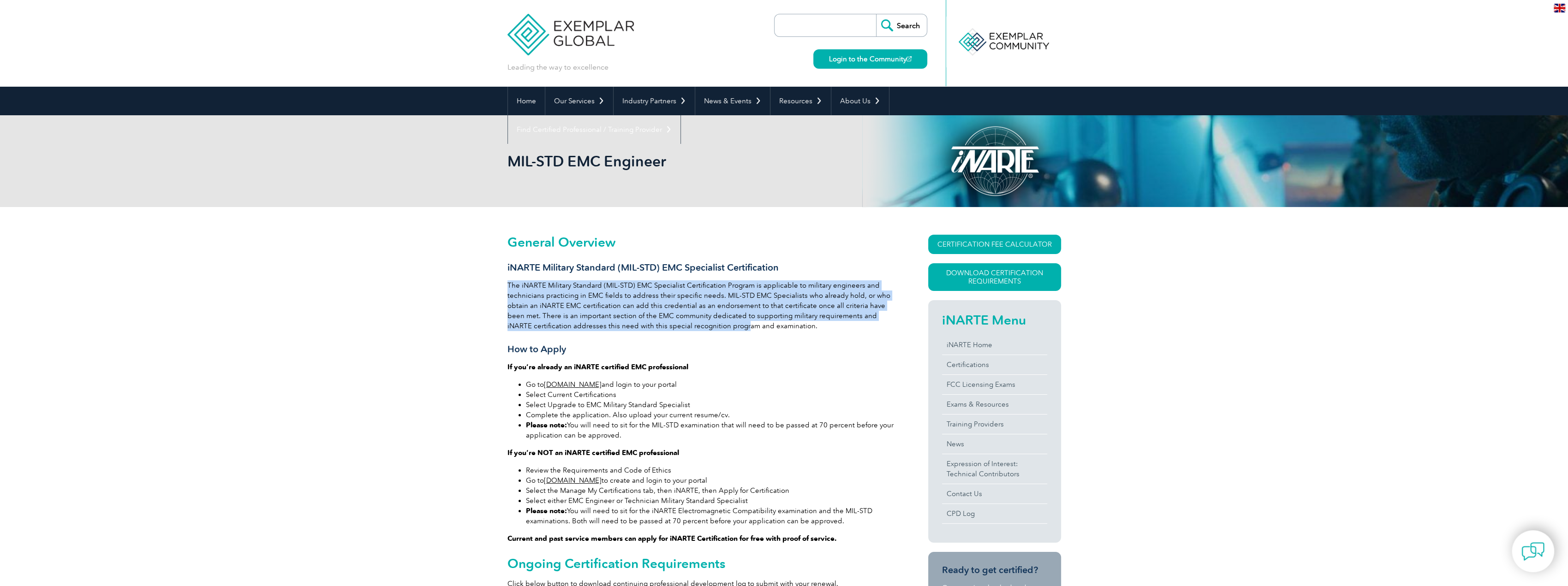
drag, startPoint x: 541, startPoint y: 290, endPoint x: 826, endPoint y: 324, distance: 287.0
click at [763, 329] on p "The iNARTE Military Standard (MIL-STD) EMC Specialist Certification Program is …" at bounding box center [701, 305] width 388 height 51
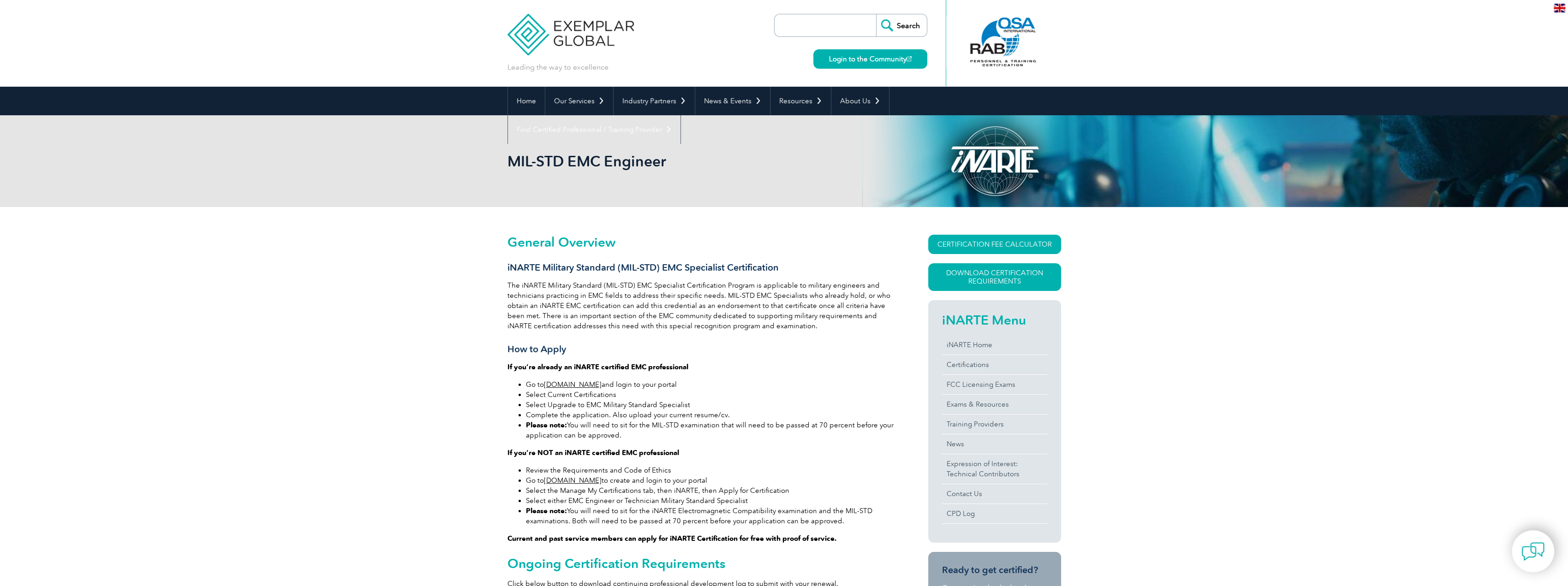
click at [830, 323] on p "The iNARTE Military Standard (MIL-STD) EMC Specialist Certification Program is …" at bounding box center [701, 305] width 388 height 51
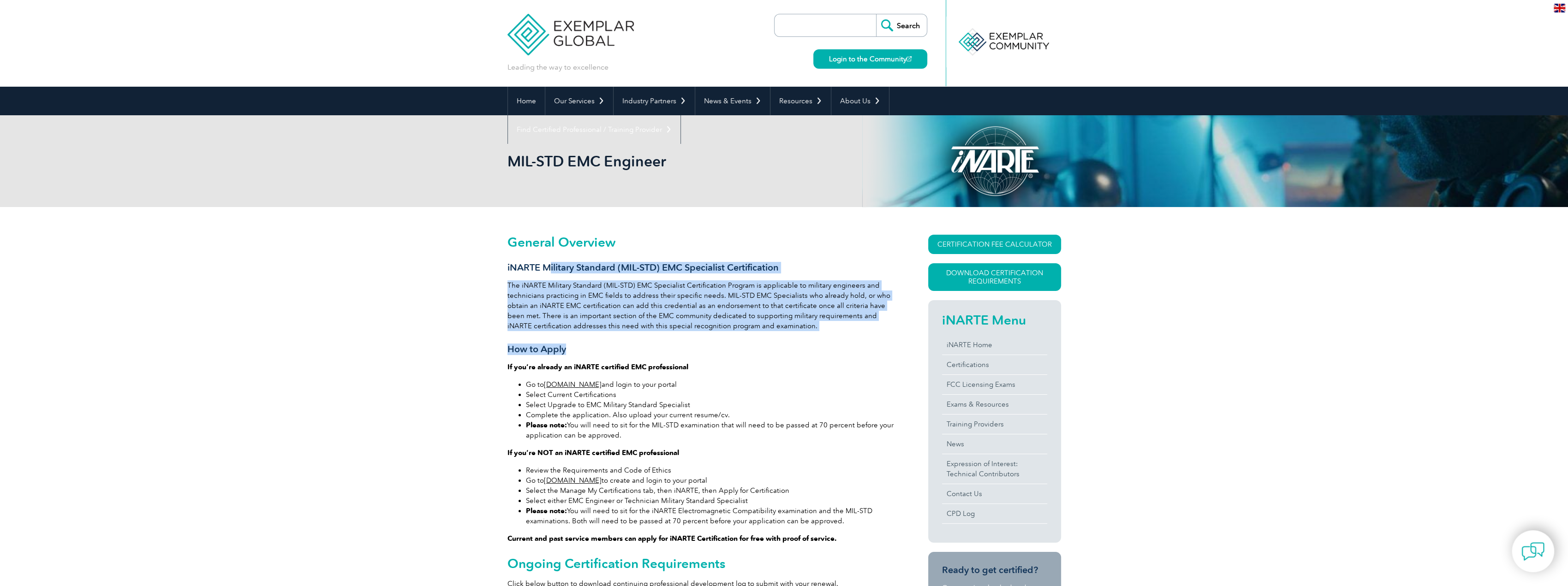
drag, startPoint x: 704, startPoint y: 344, endPoint x: 548, endPoint y: 273, distance: 171.4
click at [548, 273] on h3 "iNARTE Military Standard (MIL-STD) EMC Specialist Certification" at bounding box center [701, 267] width 388 height 12
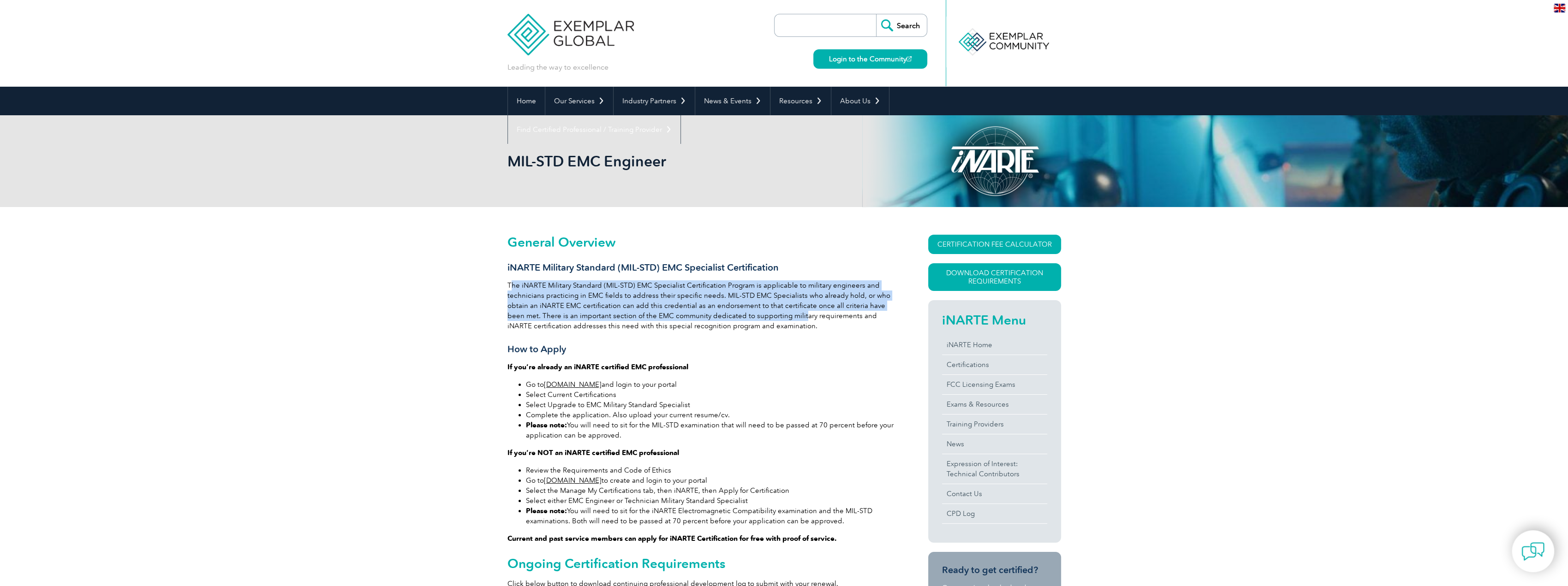
drag, startPoint x: 605, startPoint y: 303, endPoint x: 851, endPoint y: 314, distance: 246.2
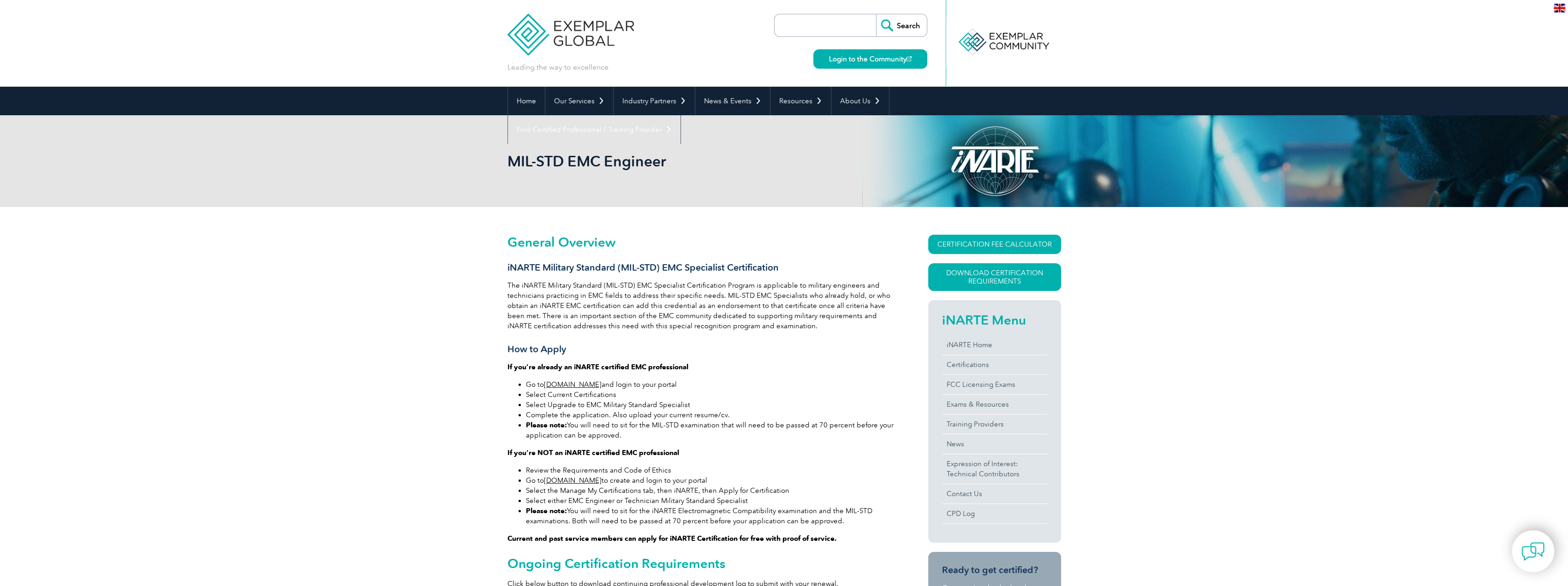
click at [864, 316] on p "The iNARTE Military Standard (MIL-STD) EMC Specialist Certification Program is …" at bounding box center [701, 305] width 388 height 51
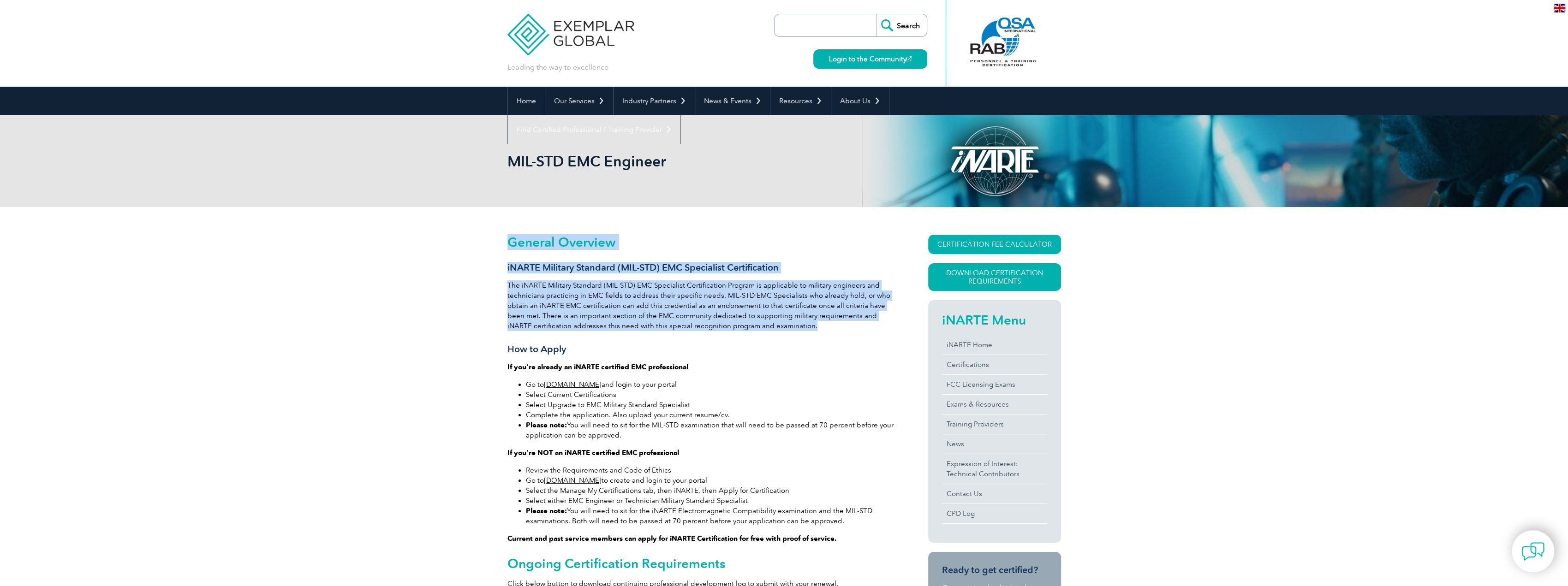
drag, startPoint x: 779, startPoint y: 323, endPoint x: 475, endPoint y: 258, distance: 310.9
drag, startPoint x: 551, startPoint y: 310, endPoint x: 526, endPoint y: 296, distance: 28.7
click at [550, 310] on p "The iNARTE Military Standard (MIL-STD) EMC Specialist Certification Program is …" at bounding box center [701, 305] width 388 height 51
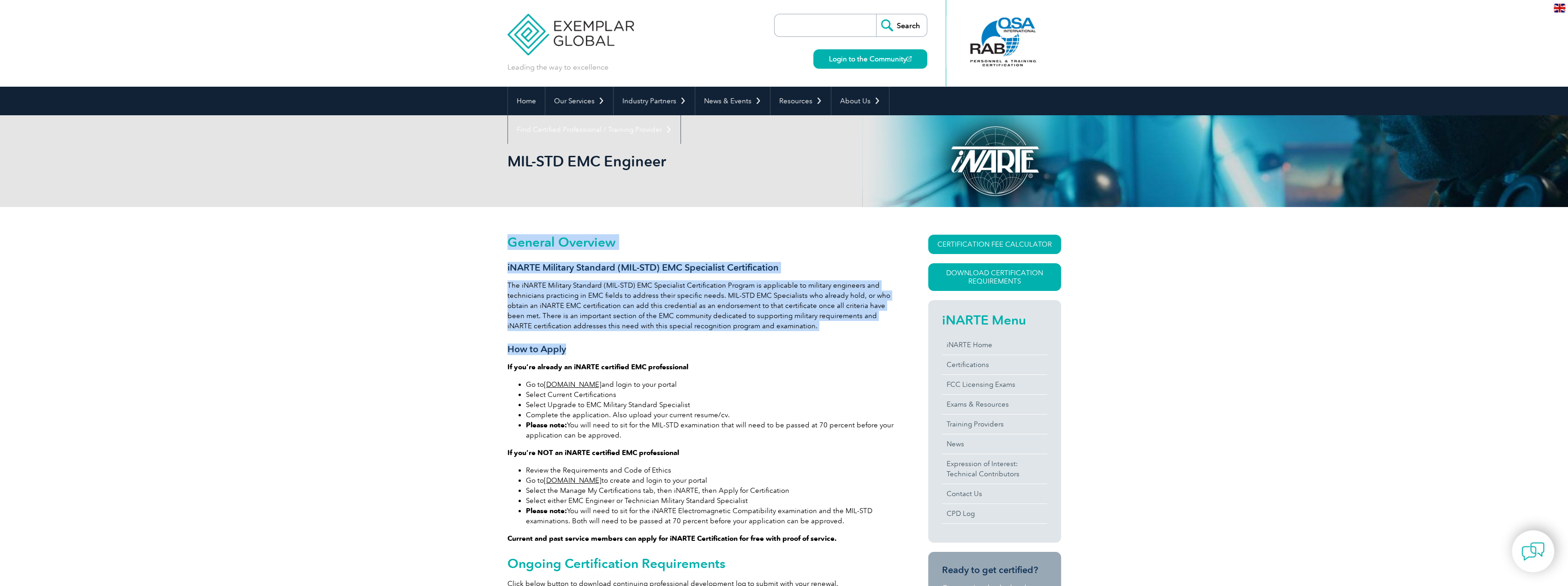
drag, startPoint x: 504, startPoint y: 285, endPoint x: 769, endPoint y: 340, distance: 270.6
click at [548, 288] on p "The iNARTE Military Standard (MIL-STD) EMC Specialist Certification Program is …" at bounding box center [701, 305] width 388 height 51
click at [513, 285] on p "The iNARTE Military Standard (MIL-STD) EMC Specialist Certification Program is …" at bounding box center [701, 305] width 388 height 51
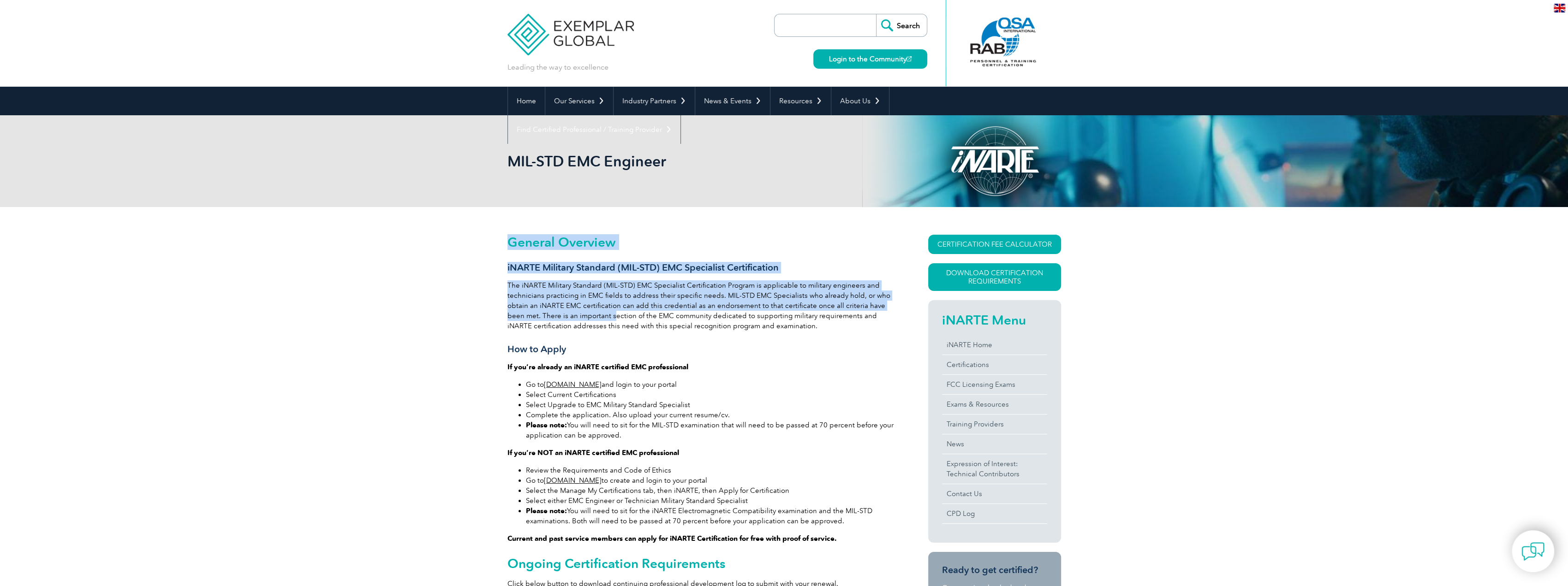
drag, startPoint x: 489, startPoint y: 281, endPoint x: 612, endPoint y: 321, distance: 129.3
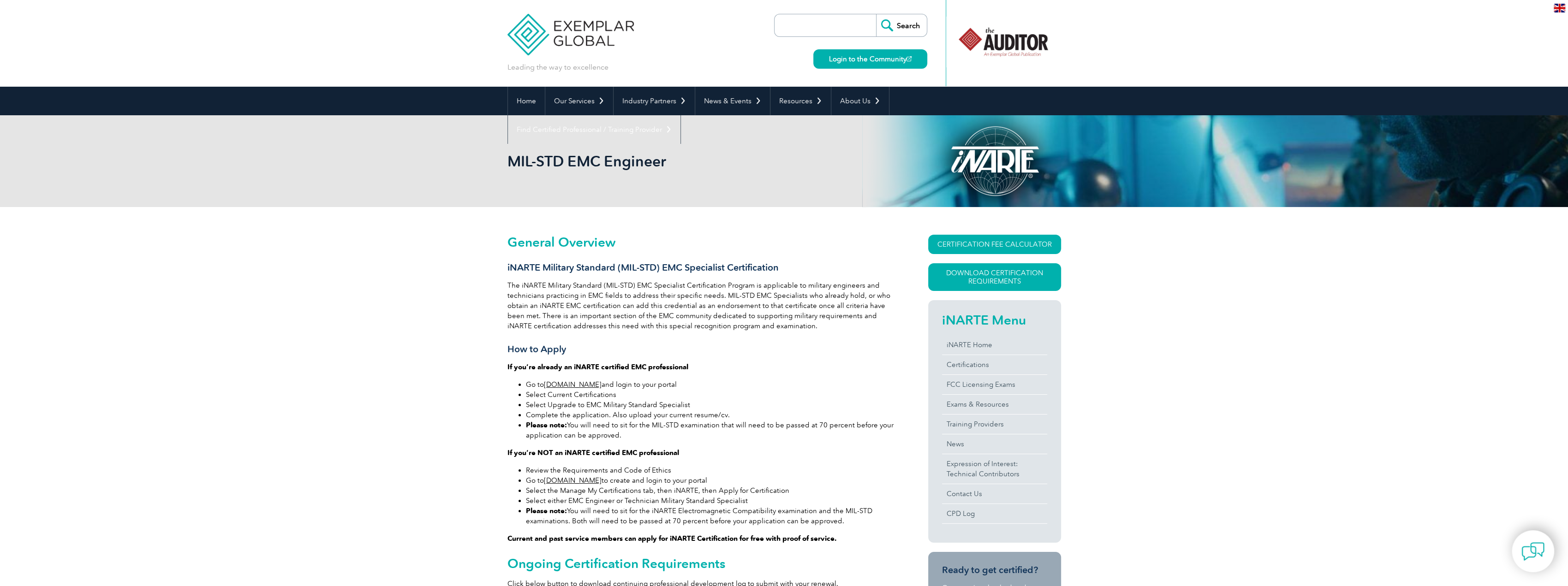
click at [620, 323] on p "The iNARTE Military Standard (MIL-STD) EMC Specialist Certification Program is …" at bounding box center [701, 305] width 388 height 51
